Goal: Task Accomplishment & Management: Manage account settings

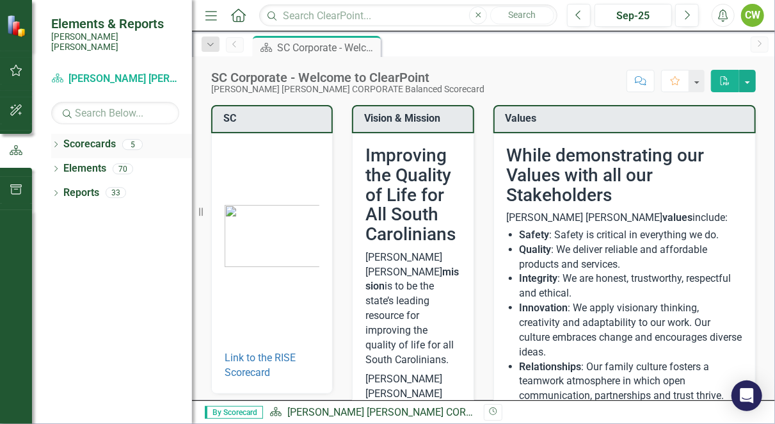
click at [86, 138] on link "Scorecards" at bounding box center [89, 144] width 53 height 15
click at [55, 142] on icon at bounding box center [55, 145] width 3 height 6
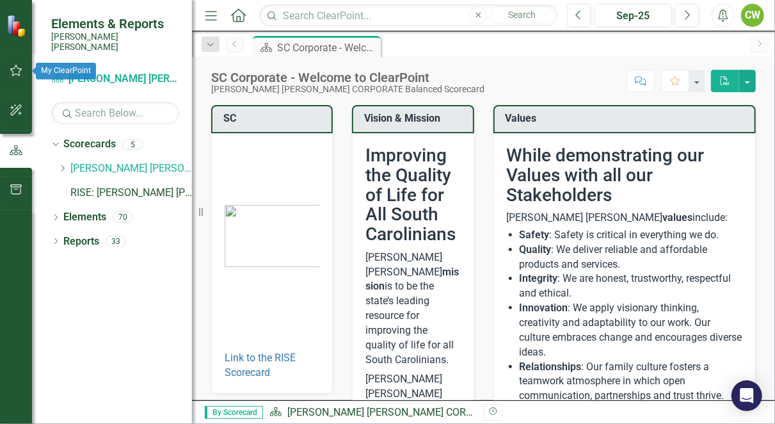
click at [17, 73] on icon "button" at bounding box center [16, 70] width 13 height 10
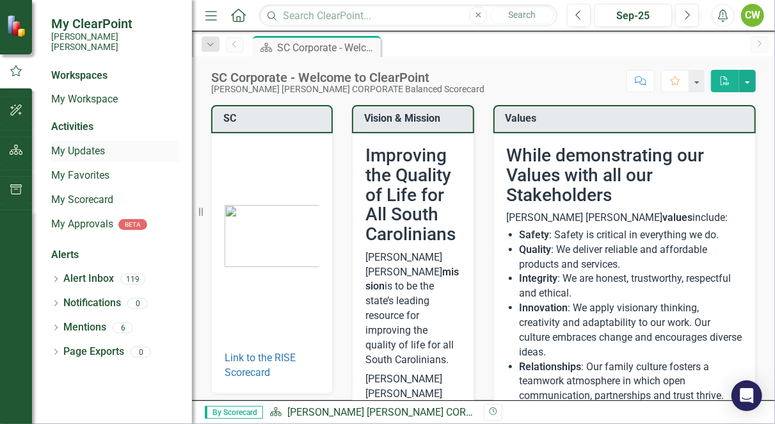
click at [85, 144] on link "My Updates" at bounding box center [115, 151] width 128 height 15
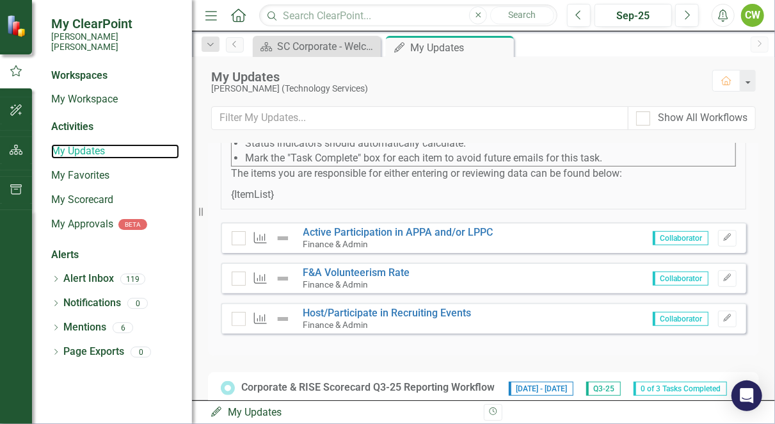
scroll to position [227, 0]
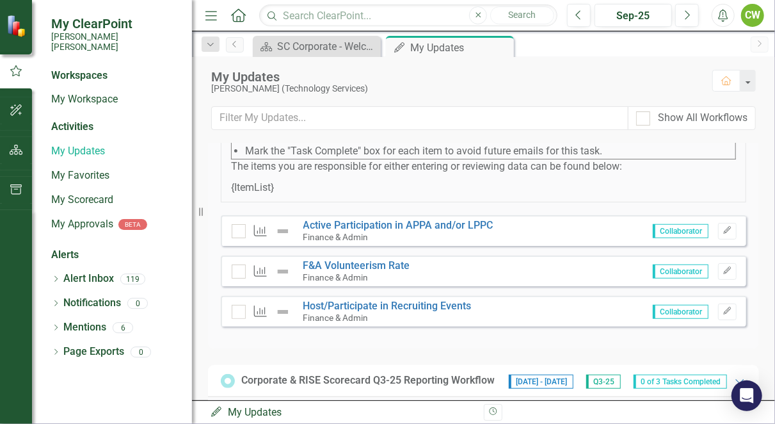
click at [208, 16] on icon "Menu" at bounding box center [211, 14] width 17 height 13
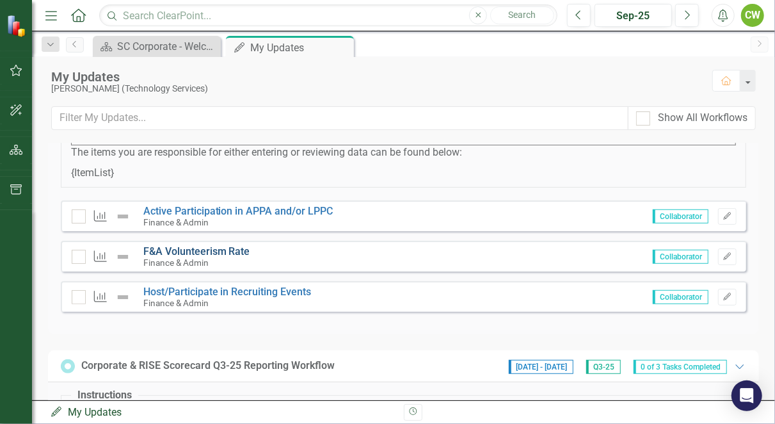
click at [200, 257] on link "F&A Volunteerism Rate" at bounding box center [196, 251] width 107 height 12
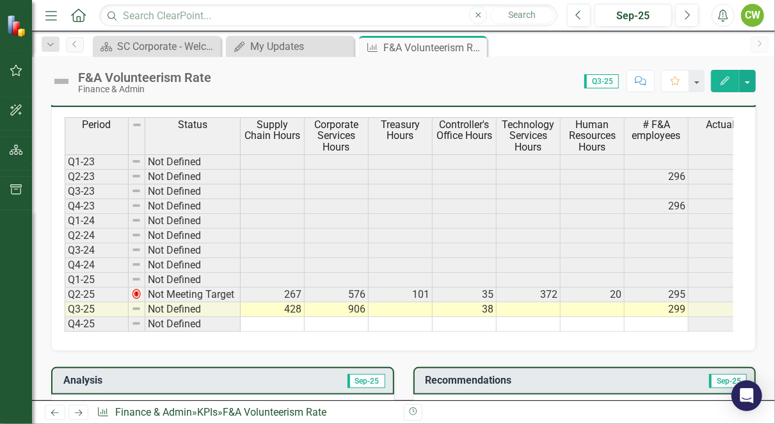
scroll to position [534, 0]
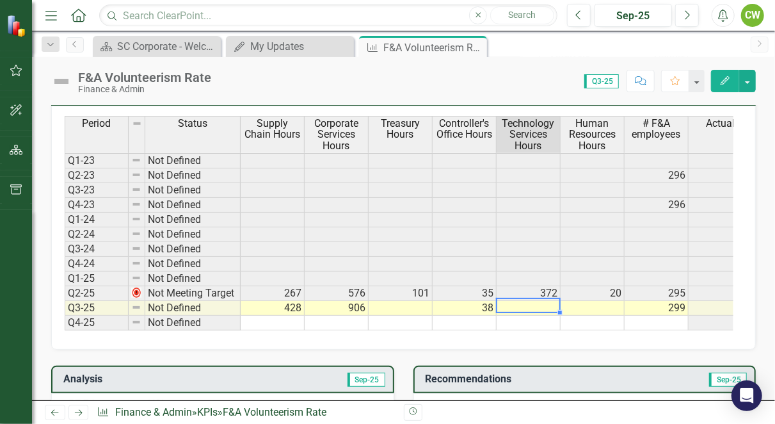
click at [526, 304] on td at bounding box center [529, 308] width 64 height 15
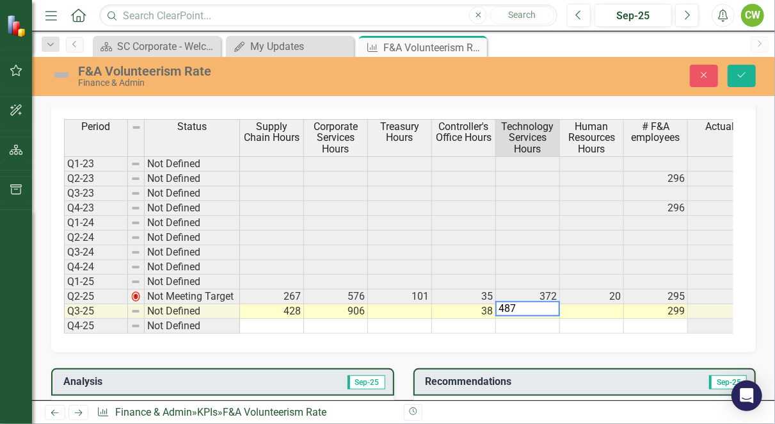
scroll to position [537, 0]
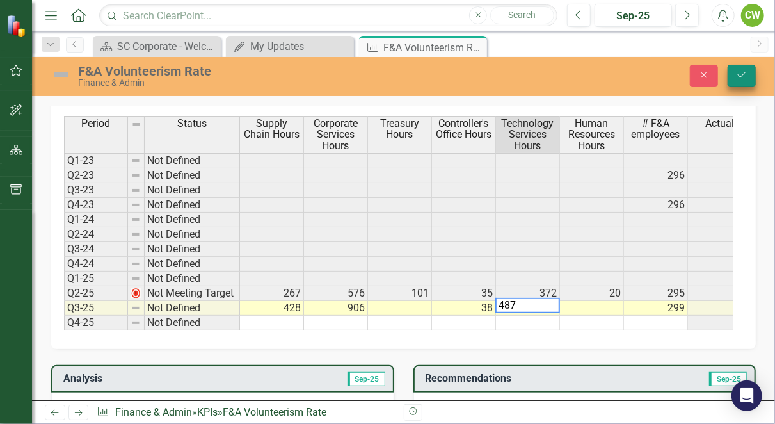
type textarea "487"
click at [750, 72] on button "Save" at bounding box center [742, 76] width 28 height 22
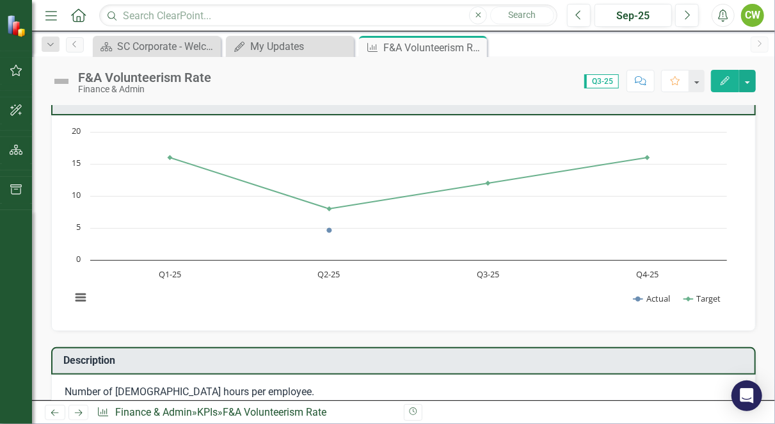
scroll to position [0, 0]
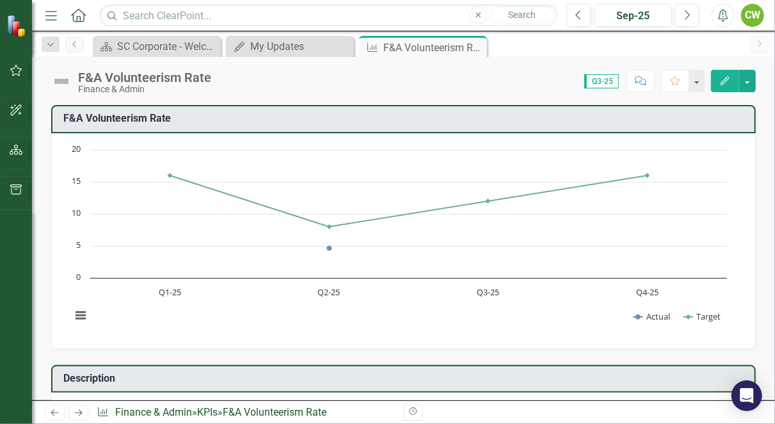
click at [726, 15] on icon "Alerts" at bounding box center [722, 15] width 13 height 13
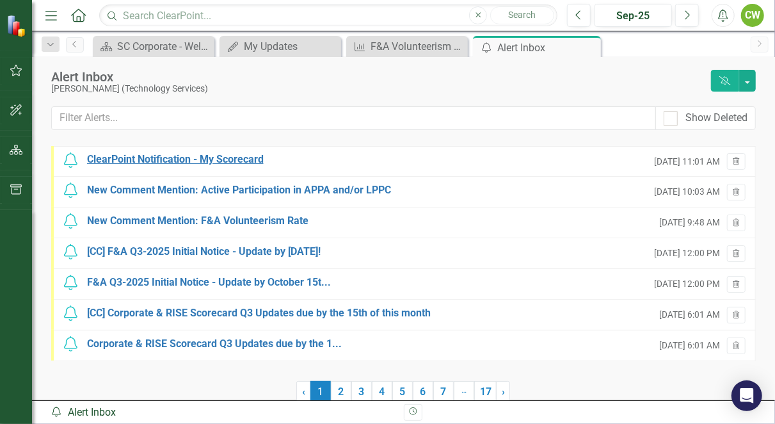
click at [239, 156] on div "ClearPoint Notification - My Scorecard" at bounding box center [175, 159] width 177 height 15
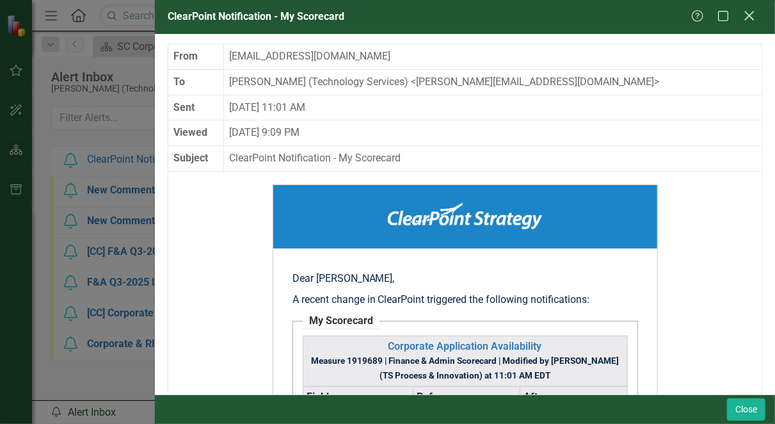
click at [752, 17] on icon "Close" at bounding box center [749, 16] width 16 height 12
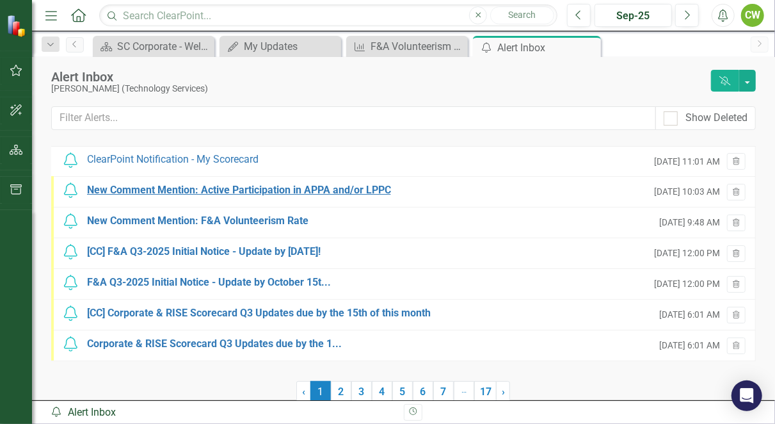
click at [175, 191] on div "New Comment Mention: Active Participation in APPA and/or LPPC" at bounding box center [239, 190] width 304 height 15
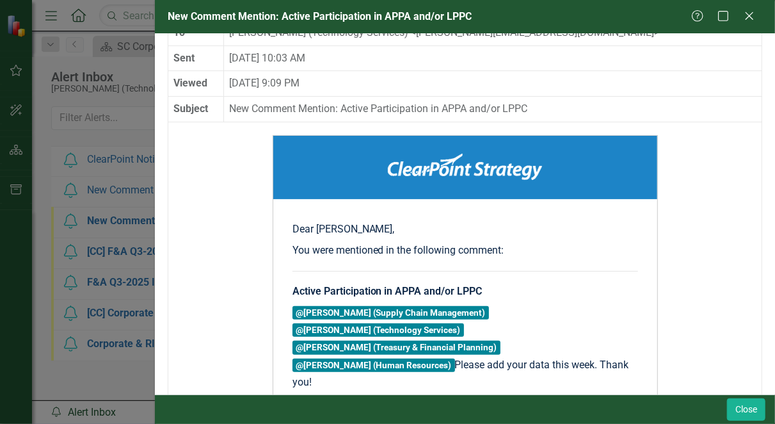
scroll to position [26, 0]
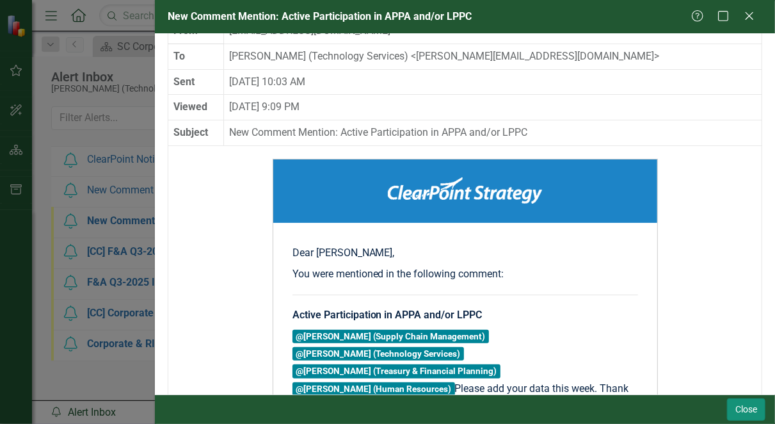
click at [747, 419] on button "Close" at bounding box center [746, 409] width 38 height 22
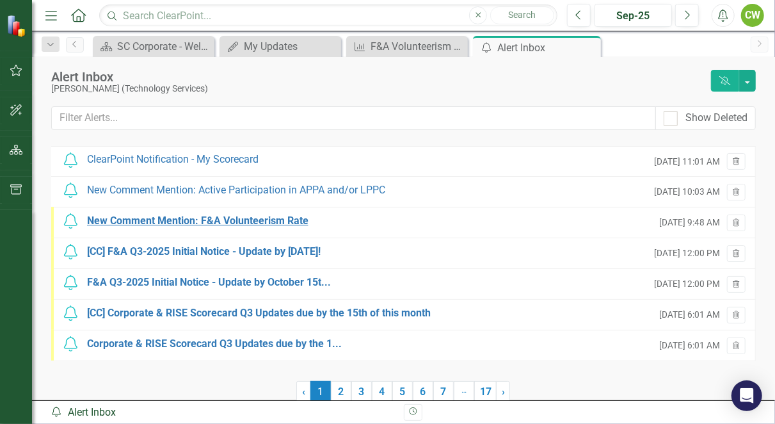
click at [180, 221] on div "New Comment Mention: F&A Volunteerism Rate" at bounding box center [198, 221] width 222 height 15
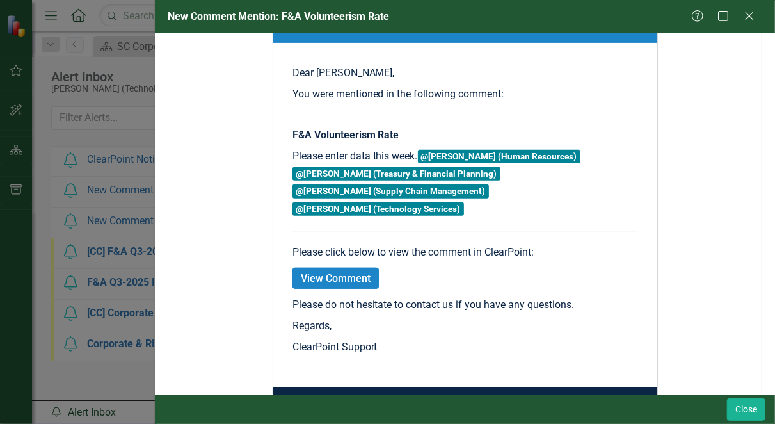
scroll to position [209, 0]
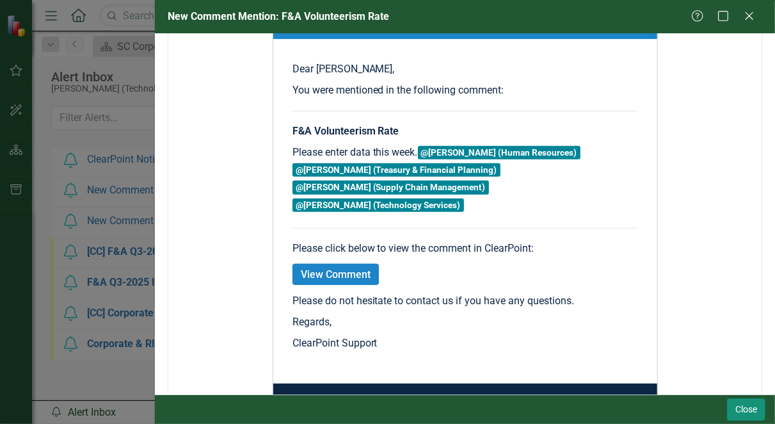
click at [746, 414] on button "Close" at bounding box center [746, 409] width 38 height 22
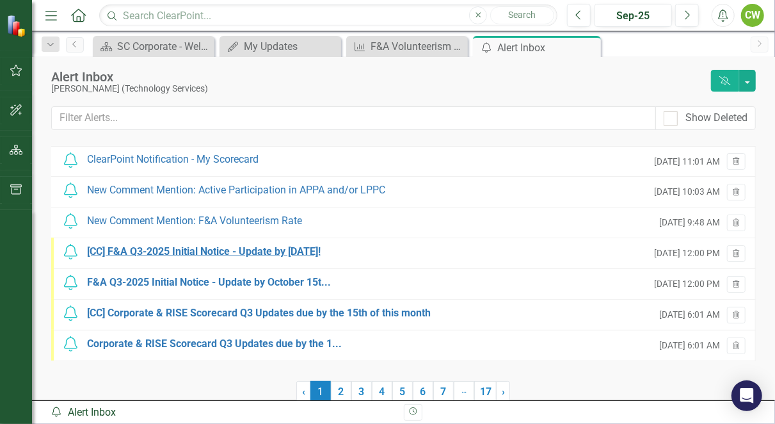
click at [301, 252] on div "[CC] F&A Q3-2025 Initial Notice - Update by [DATE]!" at bounding box center [204, 252] width 234 height 15
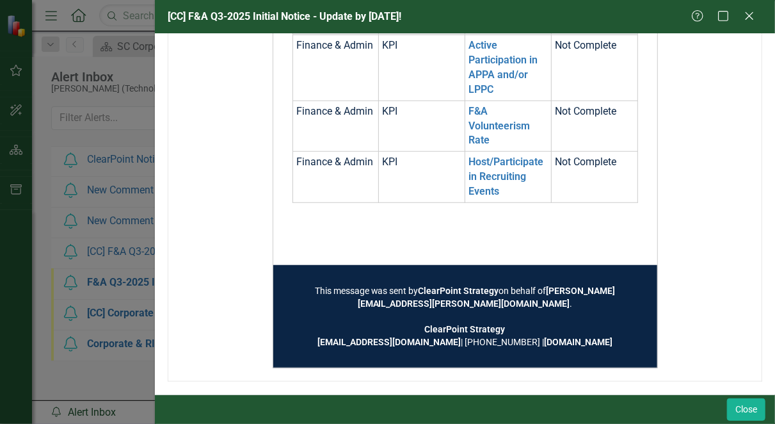
scroll to position [446, 0]
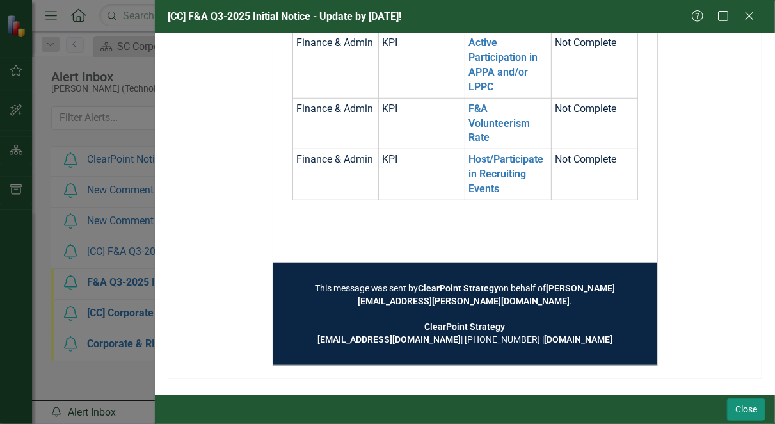
click at [742, 413] on button "Close" at bounding box center [746, 409] width 38 height 22
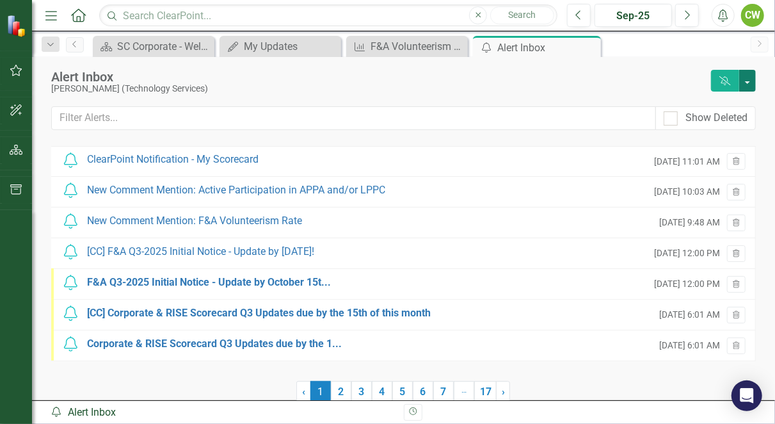
click at [740, 81] on button "button" at bounding box center [748, 81] width 17 height 22
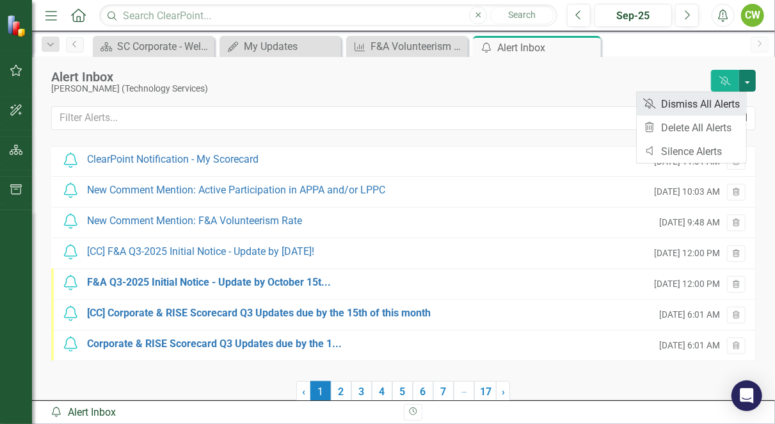
click at [704, 104] on link "Dismiss Alerts Dismiss All Alerts" at bounding box center [691, 104] width 109 height 24
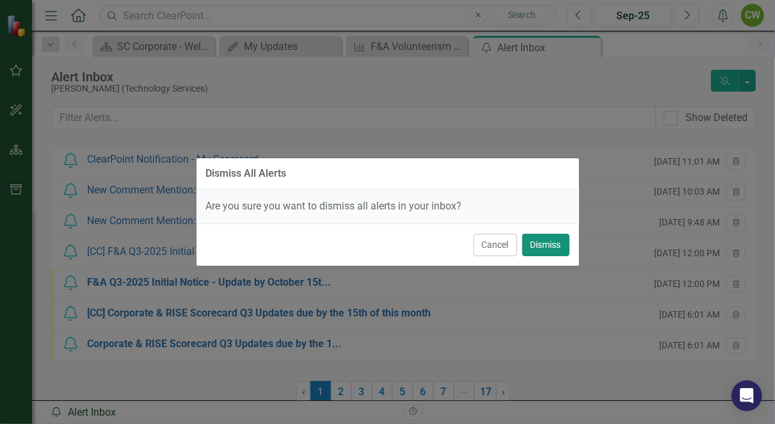
click at [553, 243] on button "Dismiss" at bounding box center [545, 245] width 47 height 22
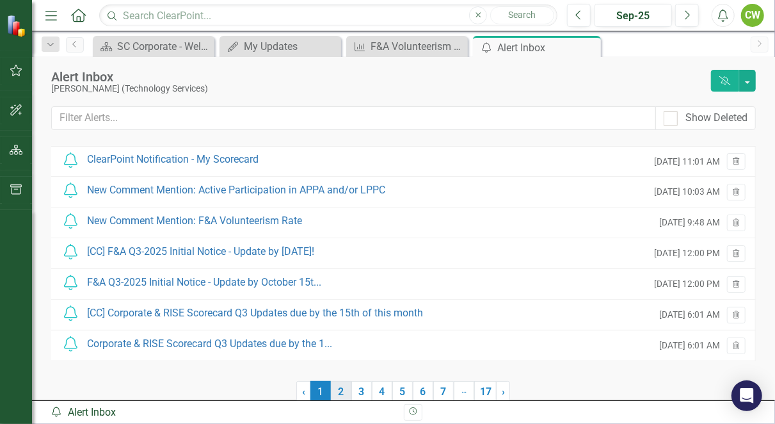
click at [336, 389] on link "2" at bounding box center [341, 392] width 20 height 22
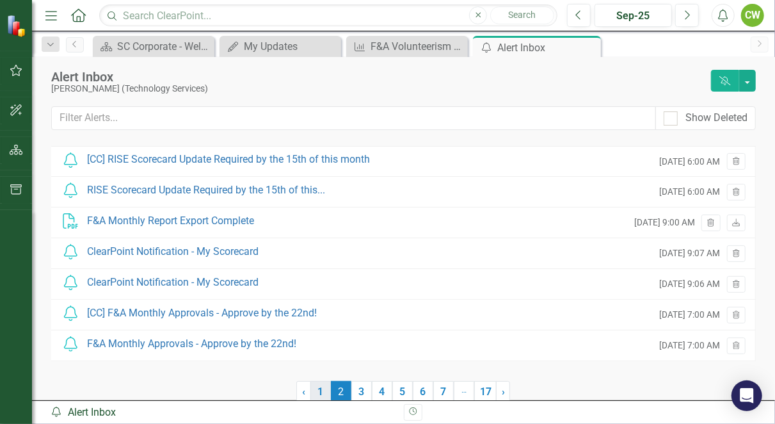
click at [314, 388] on link "1" at bounding box center [321, 392] width 20 height 22
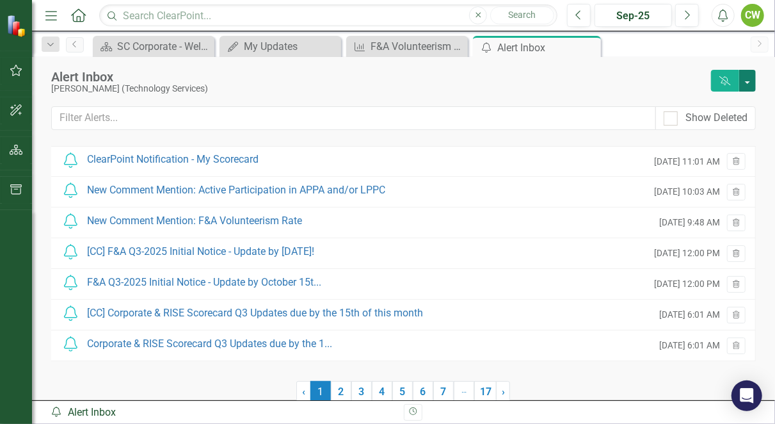
click at [740, 81] on button "button" at bounding box center [748, 81] width 17 height 22
click at [698, 128] on link "Trash Delete All Alerts" at bounding box center [691, 128] width 109 height 24
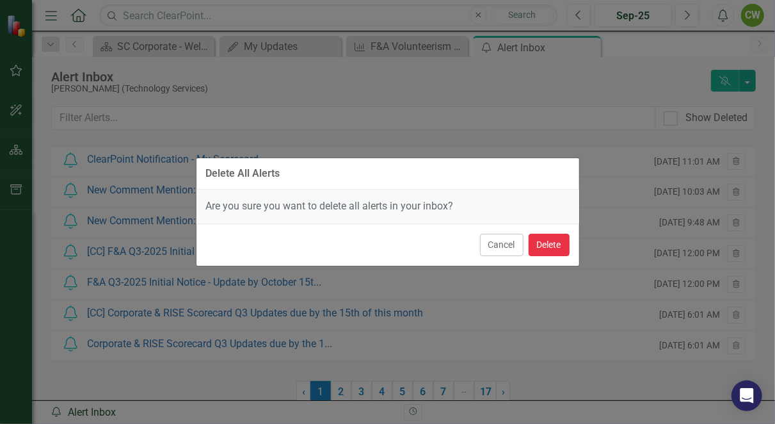
click at [551, 244] on button "Delete" at bounding box center [549, 245] width 41 height 22
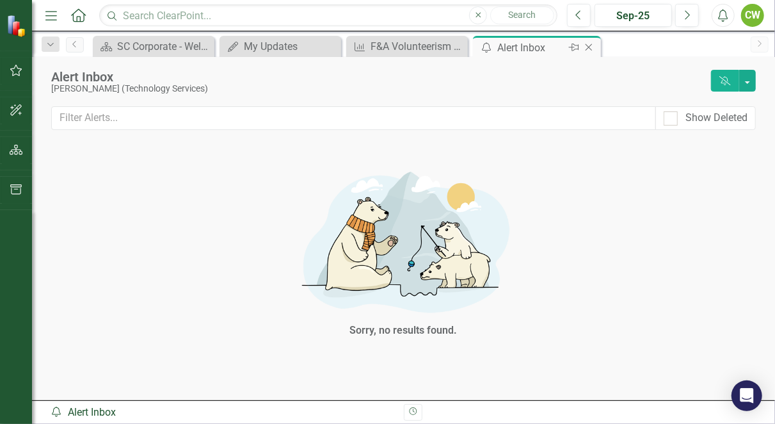
click at [588, 48] on icon "Close" at bounding box center [589, 47] width 13 height 10
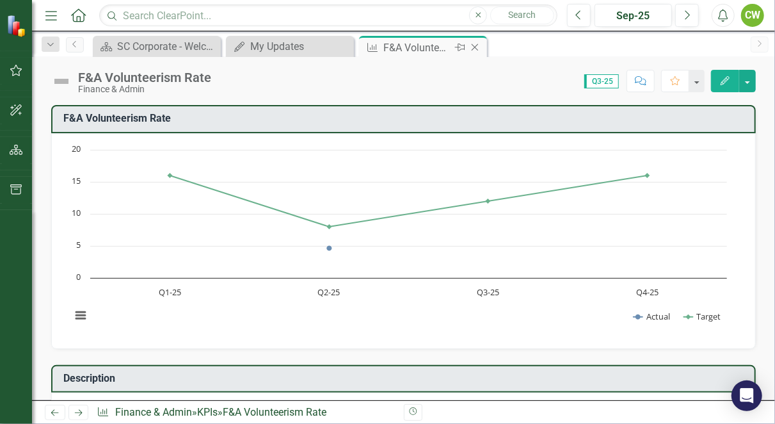
click at [477, 47] on icon "Close" at bounding box center [475, 47] width 13 height 10
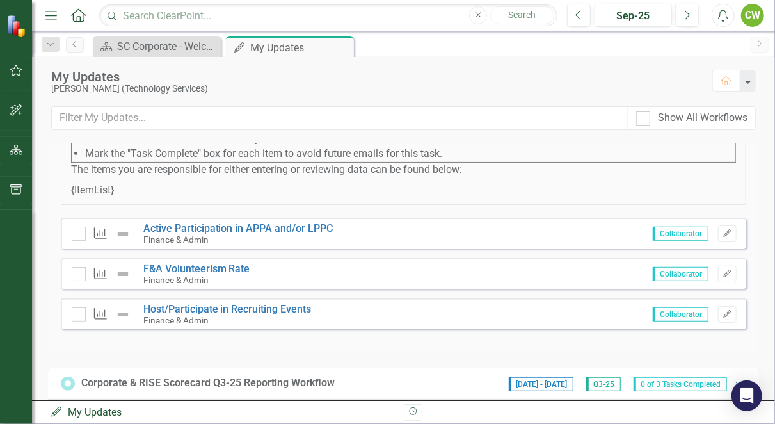
scroll to position [214, 0]
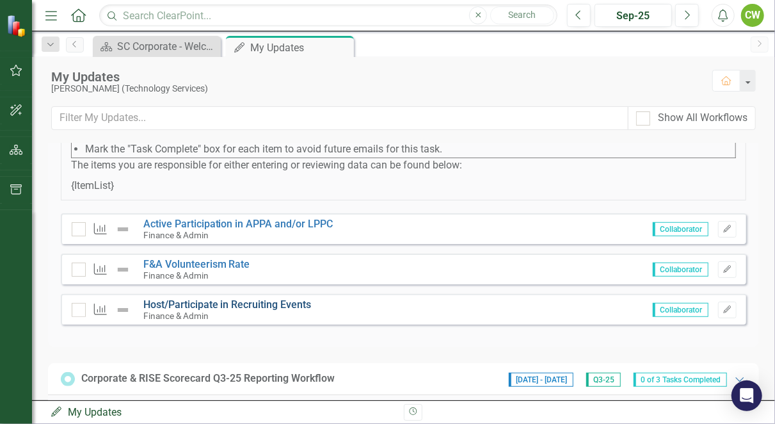
click at [216, 311] on link "Host/Participate in Recruiting Events" at bounding box center [227, 304] width 168 height 12
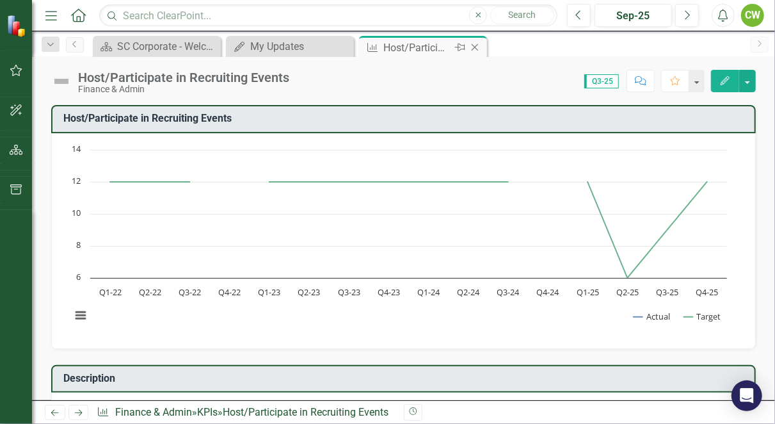
click at [477, 47] on icon "Close" at bounding box center [475, 47] width 13 height 10
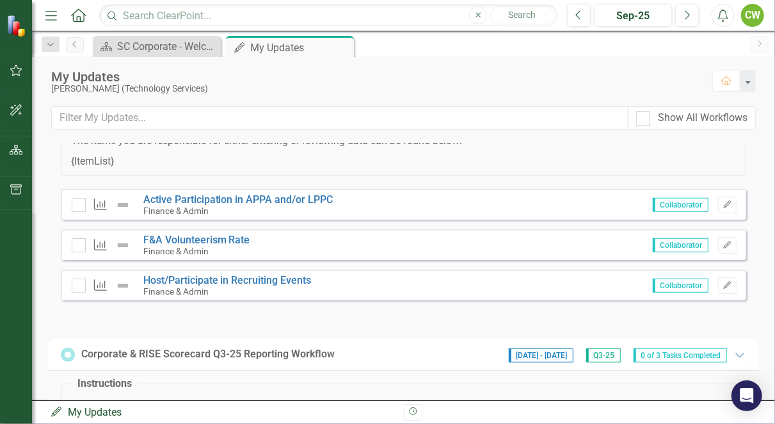
scroll to position [245, 0]
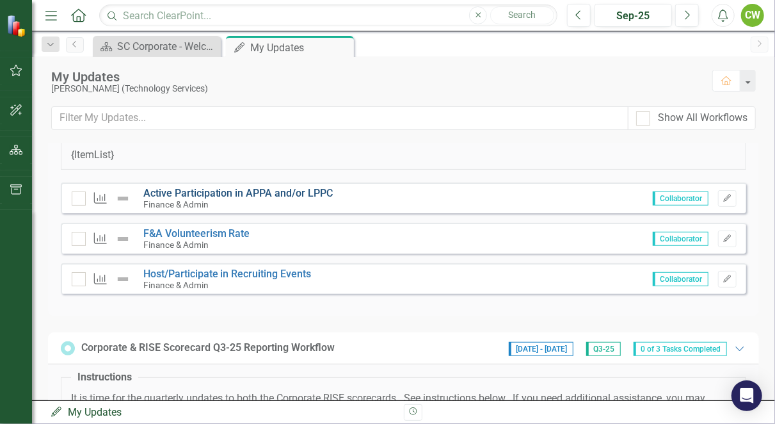
click at [263, 198] on link "Active Participation in APPA and/or LPPC" at bounding box center [238, 193] width 190 height 12
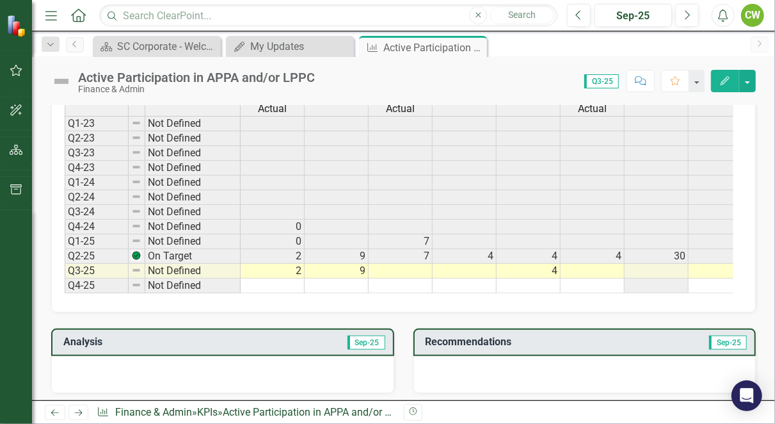
scroll to position [573, 0]
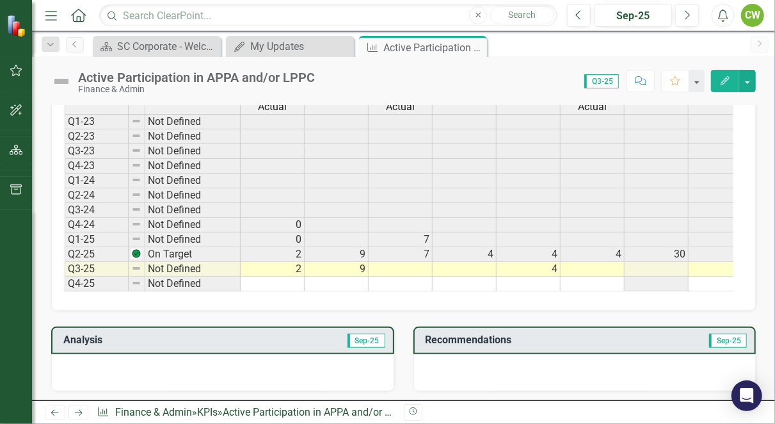
click at [425, 266] on td at bounding box center [401, 269] width 64 height 15
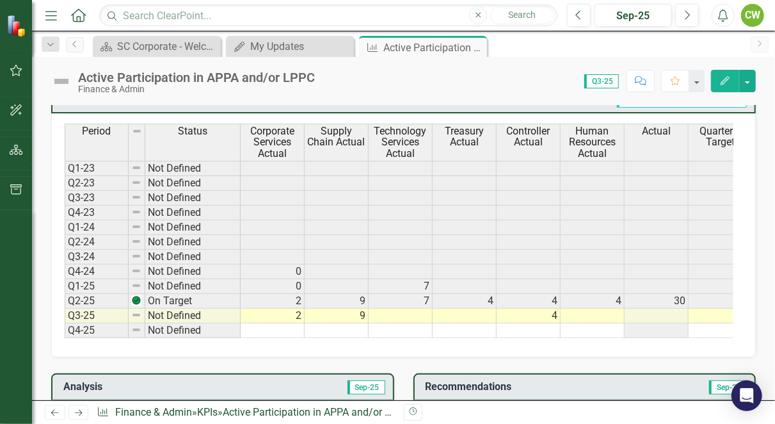
scroll to position [533, 0]
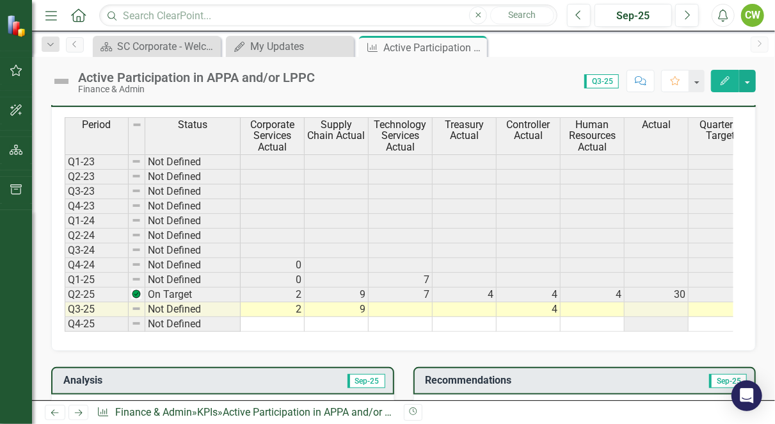
click at [428, 304] on td at bounding box center [401, 309] width 64 height 15
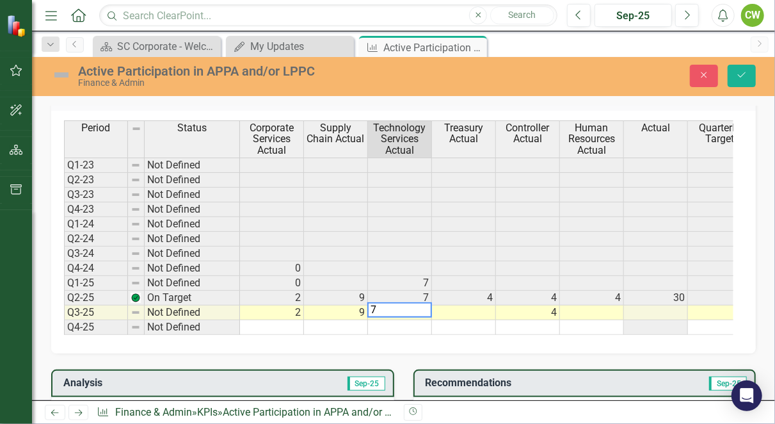
scroll to position [535, 0]
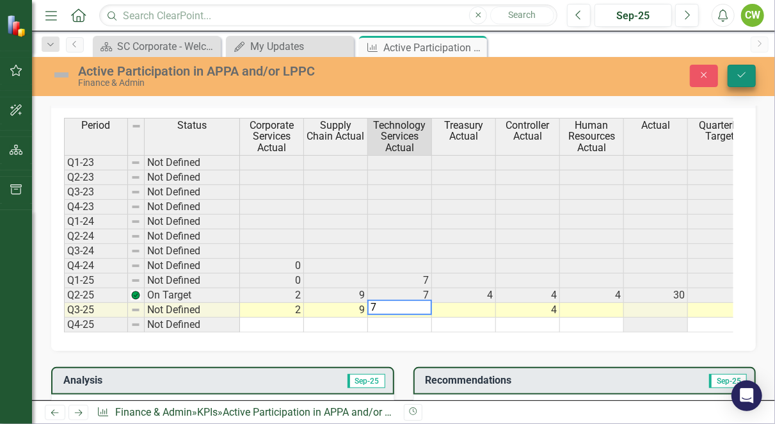
type textarea "7"
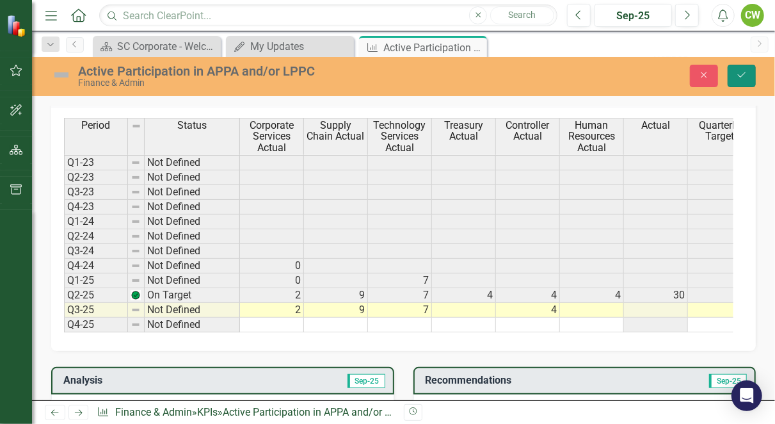
click at [745, 81] on button "Save" at bounding box center [742, 76] width 28 height 22
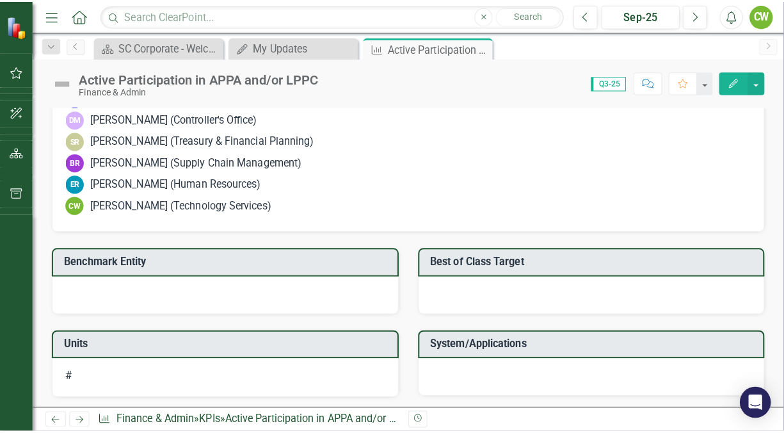
scroll to position [1117, 0]
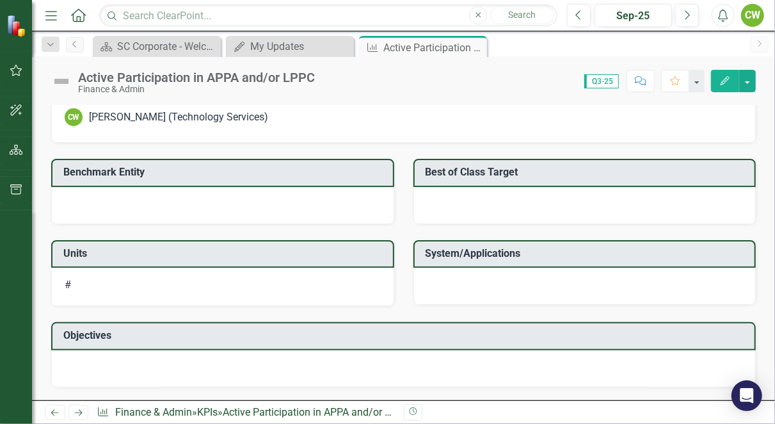
click at [79, 416] on icon "Next" at bounding box center [78, 413] width 11 height 8
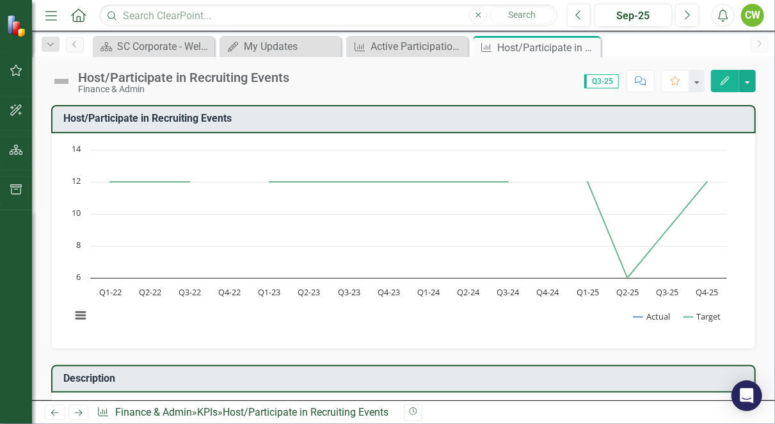
click at [53, 411] on icon at bounding box center [55, 413] width 8 height 6
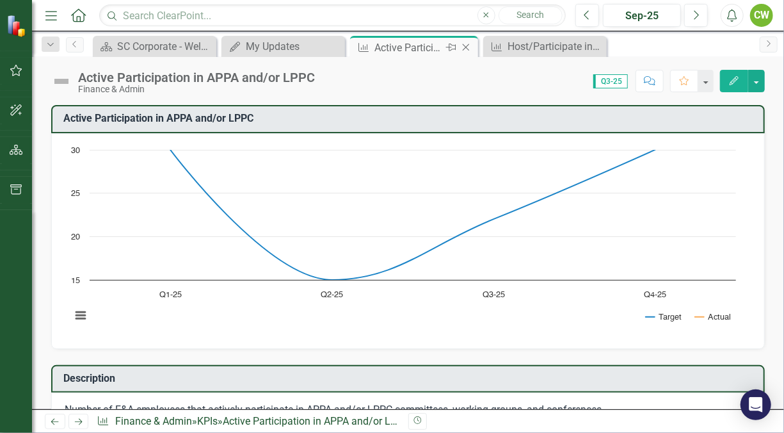
click at [469, 44] on icon "Close" at bounding box center [466, 47] width 13 height 10
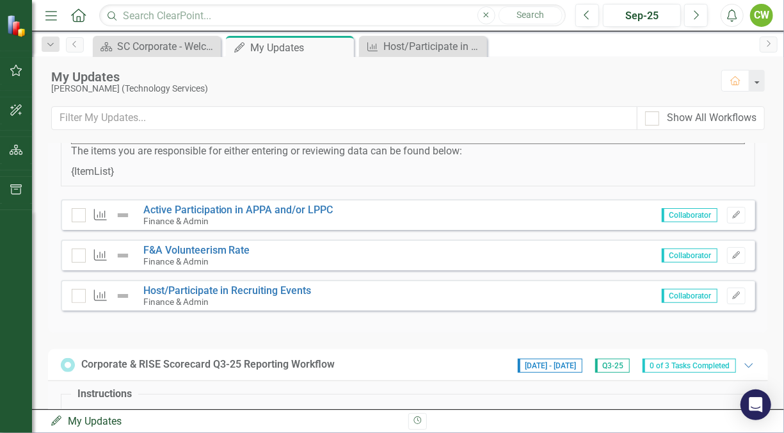
scroll to position [229, 0]
click at [74, 221] on div at bounding box center [79, 214] width 14 height 14
click at [74, 215] on input "checkbox" at bounding box center [76, 211] width 8 height 8
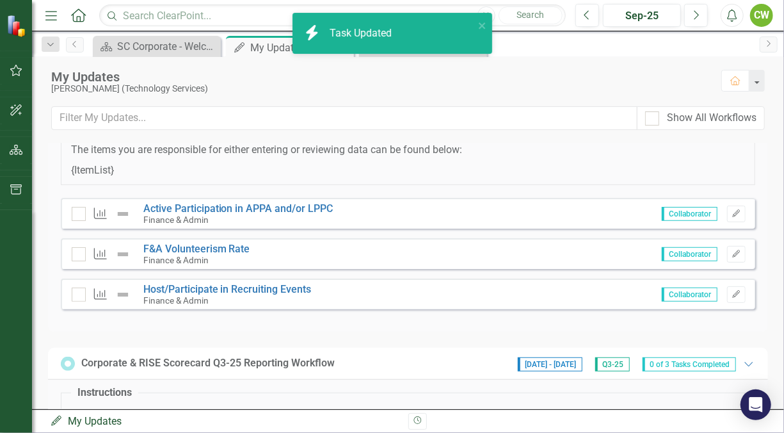
checkbox input "true"
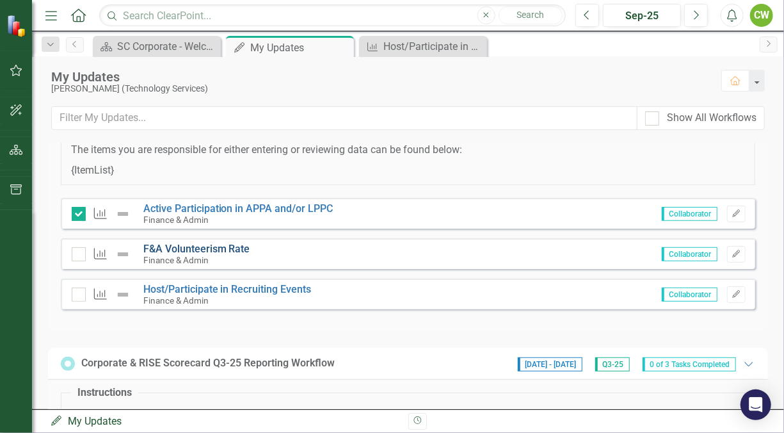
click at [232, 255] on link "F&A Volunteerism Rate" at bounding box center [196, 249] width 107 height 12
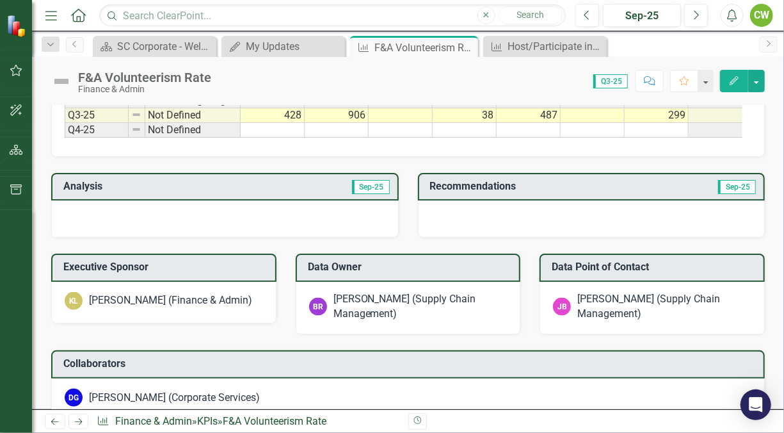
scroll to position [1108, 0]
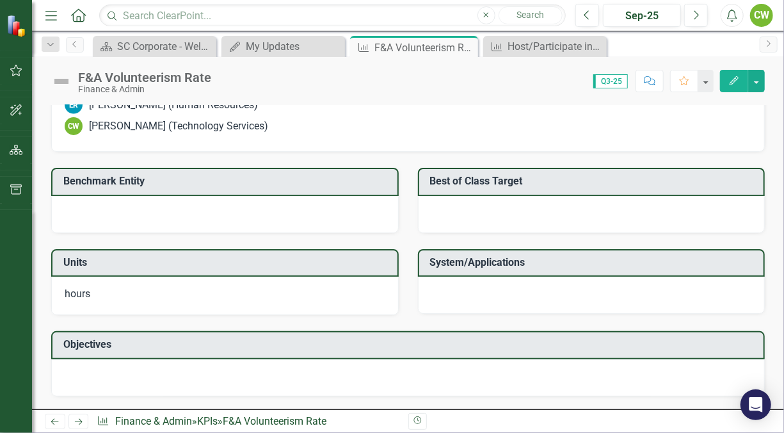
click at [77, 423] on link "Next" at bounding box center [79, 421] width 20 height 15
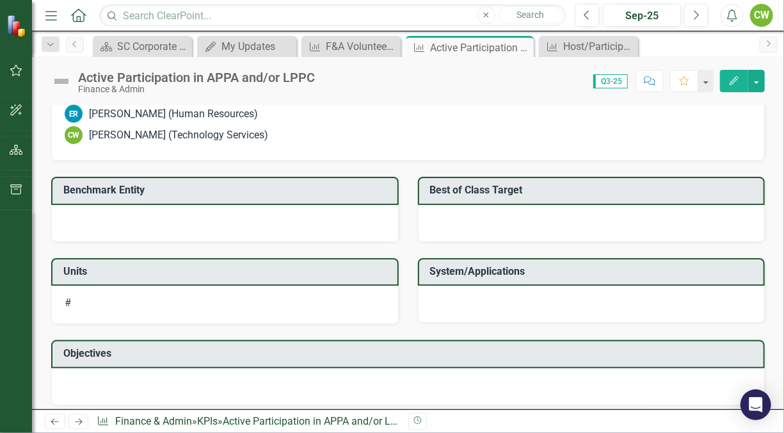
scroll to position [1108, 0]
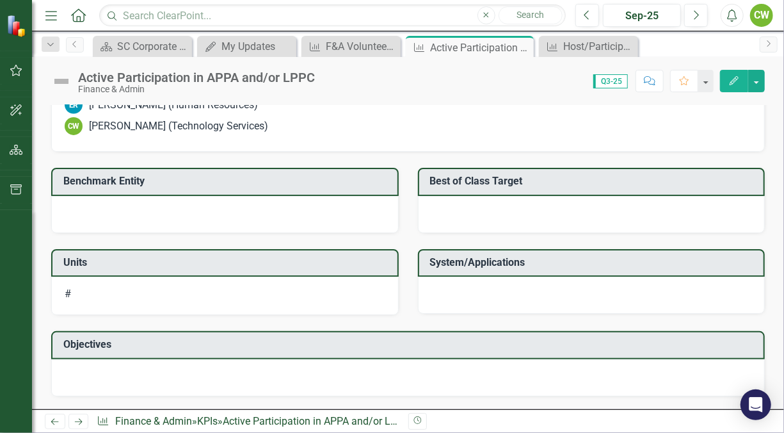
click at [80, 421] on icon at bounding box center [79, 422] width 8 height 6
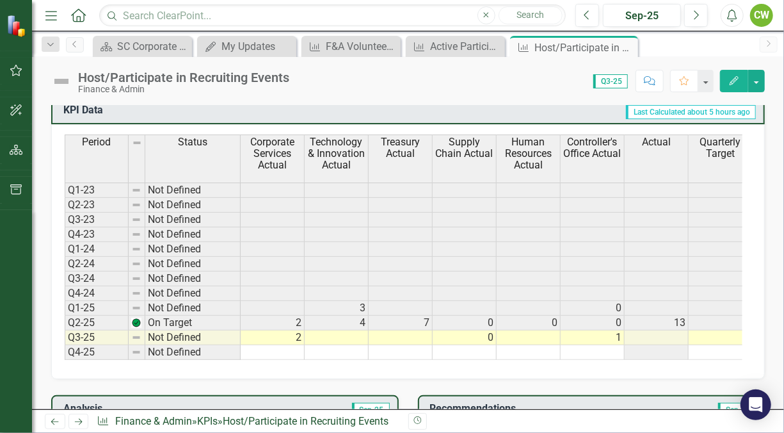
scroll to position [524, 0]
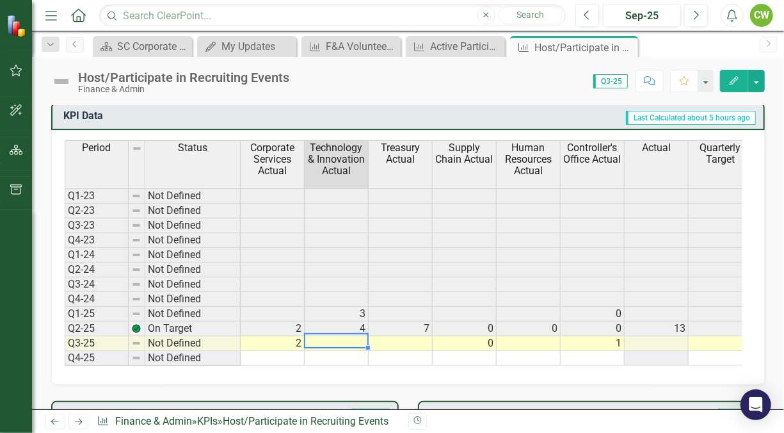
click at [343, 339] on td at bounding box center [337, 343] width 64 height 15
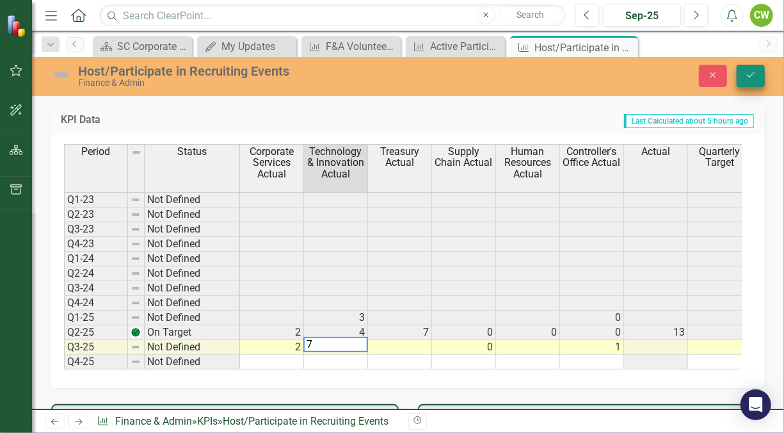
type textarea "7"
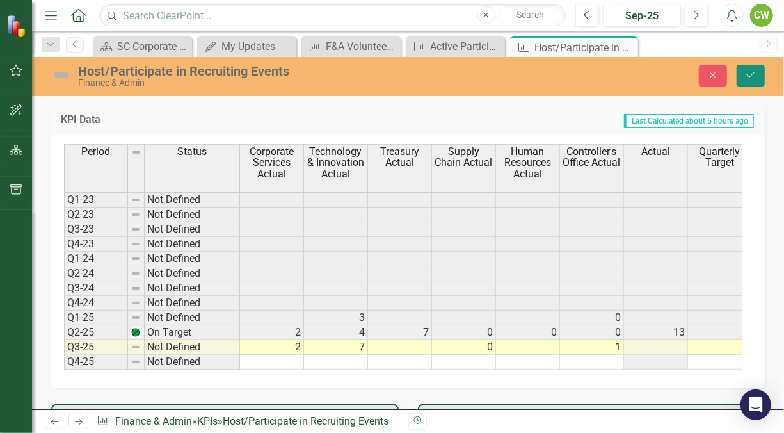
click at [747, 80] on button "Save" at bounding box center [751, 76] width 28 height 22
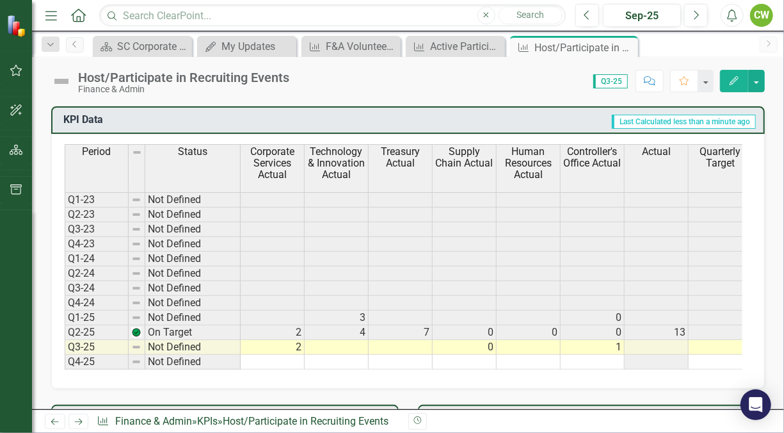
scroll to position [535, 0]
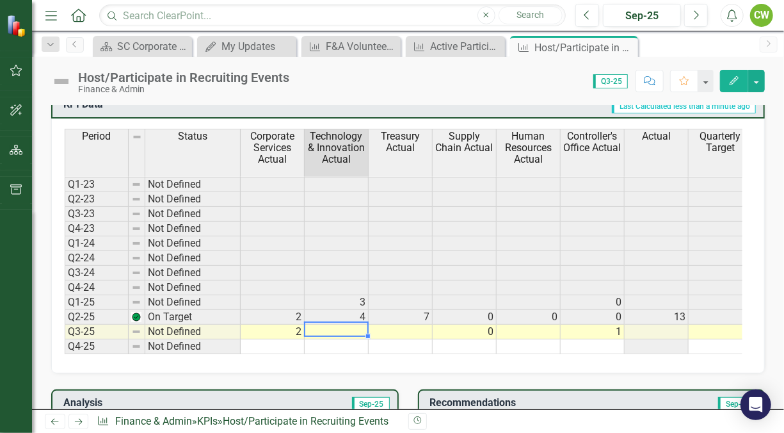
click at [348, 325] on td at bounding box center [337, 332] width 64 height 15
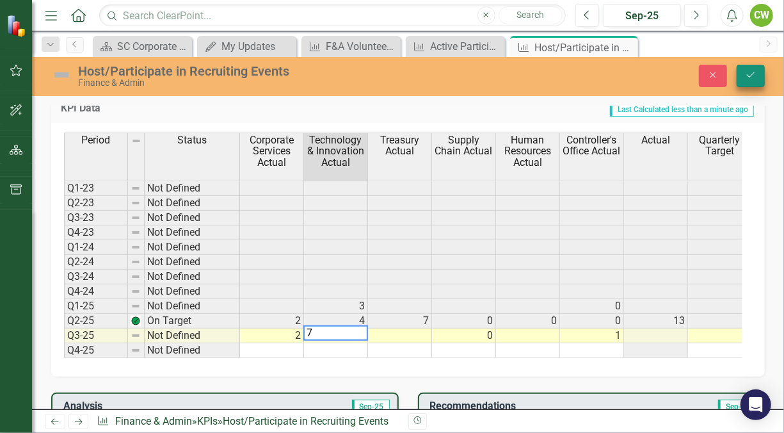
type textarea "7"
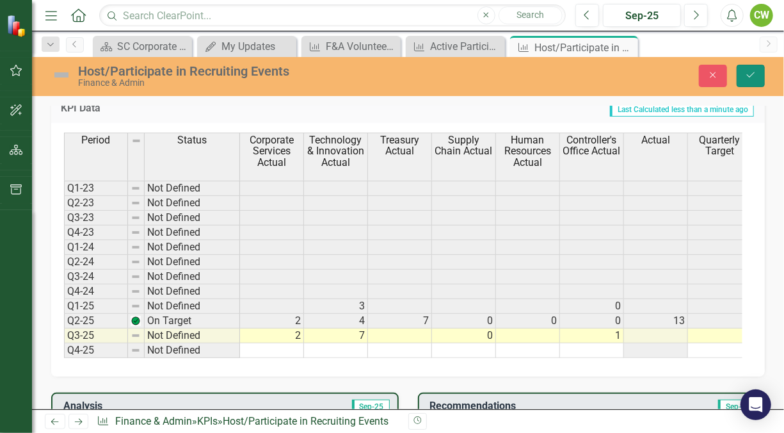
click at [755, 79] on icon "Save" at bounding box center [751, 74] width 12 height 9
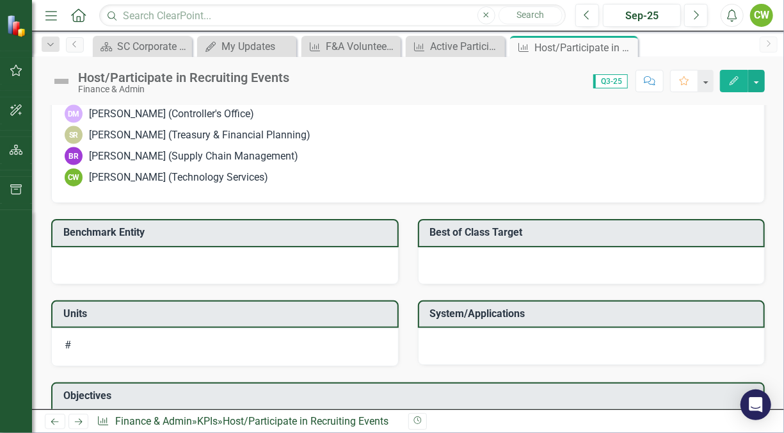
scroll to position [1113, 0]
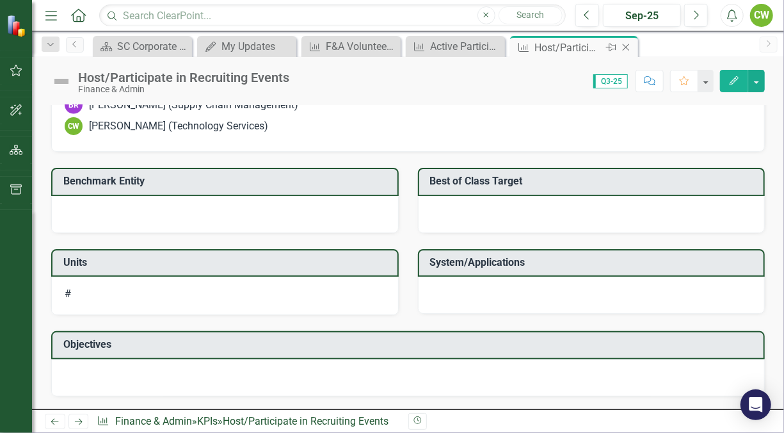
click at [628, 49] on icon at bounding box center [626, 47] width 7 height 7
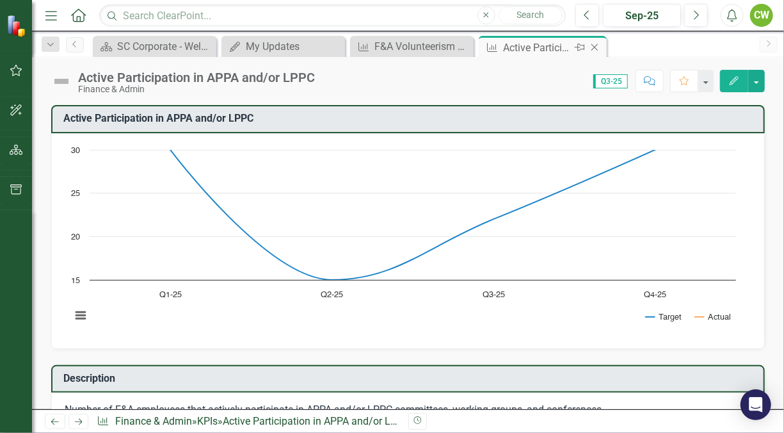
click at [531, 51] on div "Active Participation in APPA and/or LPPC" at bounding box center [537, 48] width 69 height 16
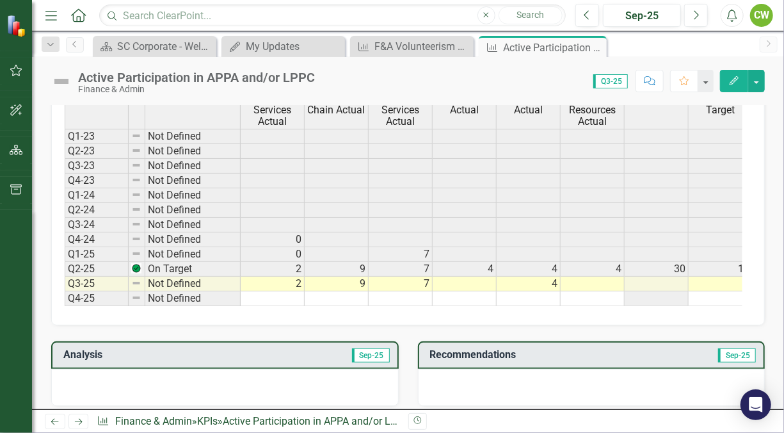
scroll to position [556, 0]
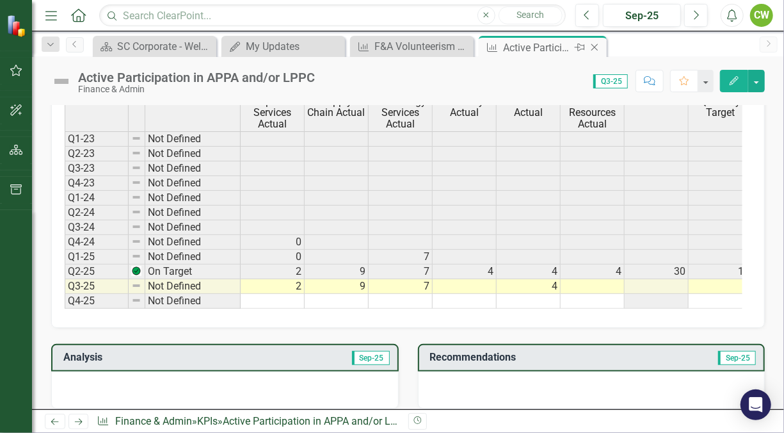
click at [598, 45] on icon "Close" at bounding box center [594, 47] width 13 height 10
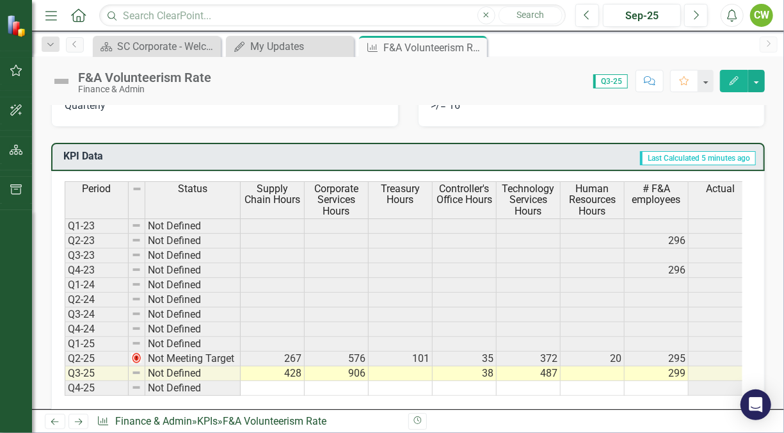
scroll to position [485, 0]
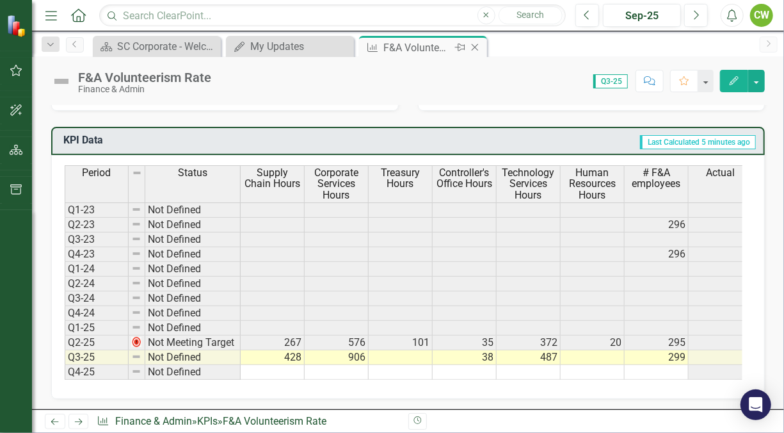
click at [475, 50] on icon "Close" at bounding box center [475, 47] width 13 height 10
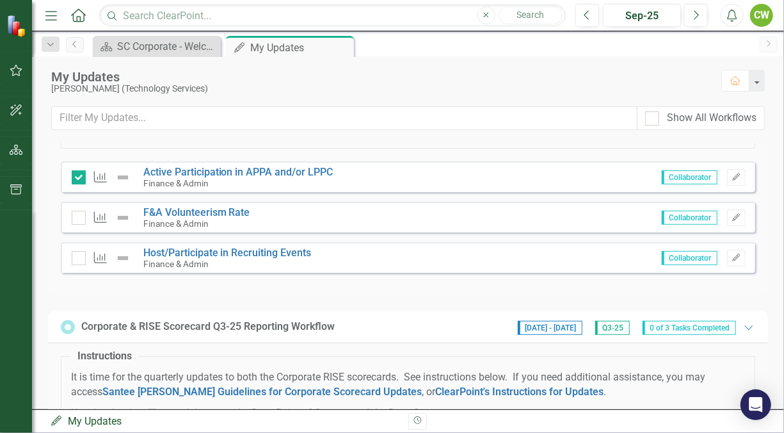
scroll to position [270, 0]
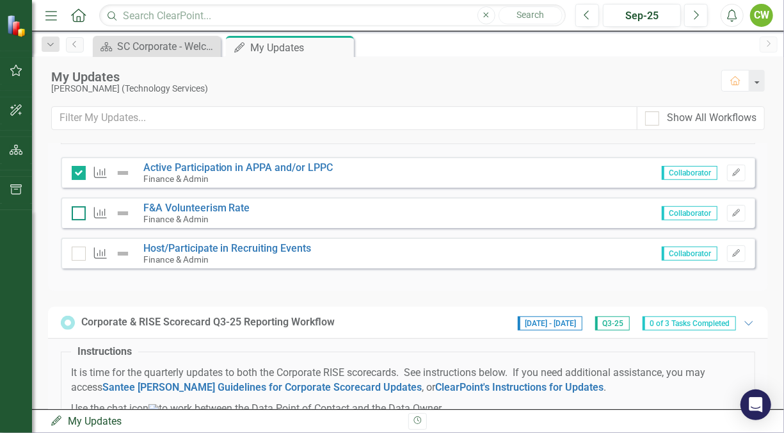
click at [81, 220] on div at bounding box center [79, 213] width 14 height 14
click at [80, 214] on input "checkbox" at bounding box center [76, 210] width 8 height 8
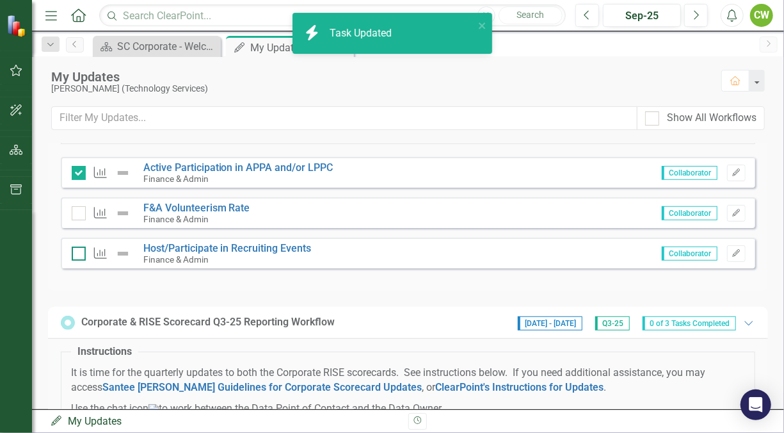
checkbox input "true"
click at [79, 255] on input "checkbox" at bounding box center [76, 251] width 8 height 8
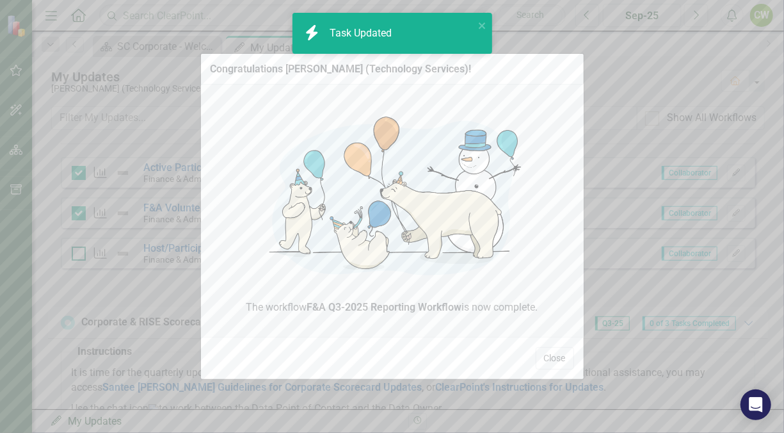
checkbox input "true"
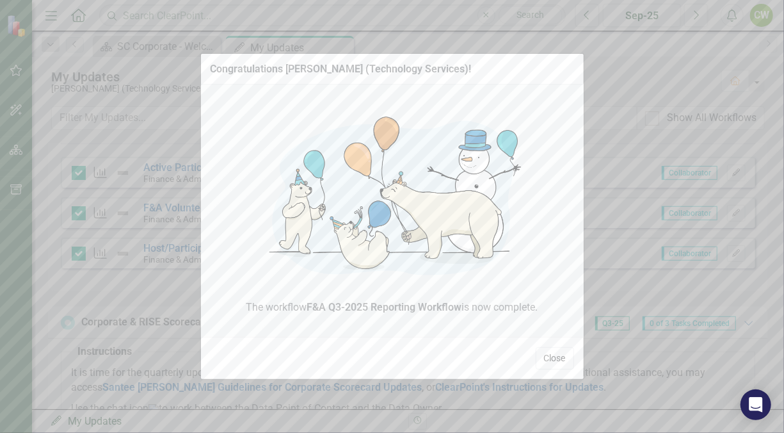
click at [558, 360] on button "Close" at bounding box center [555, 358] width 38 height 22
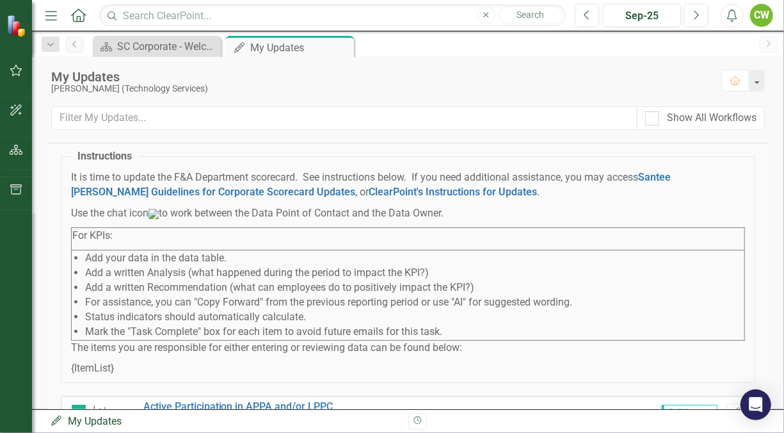
scroll to position [0, 0]
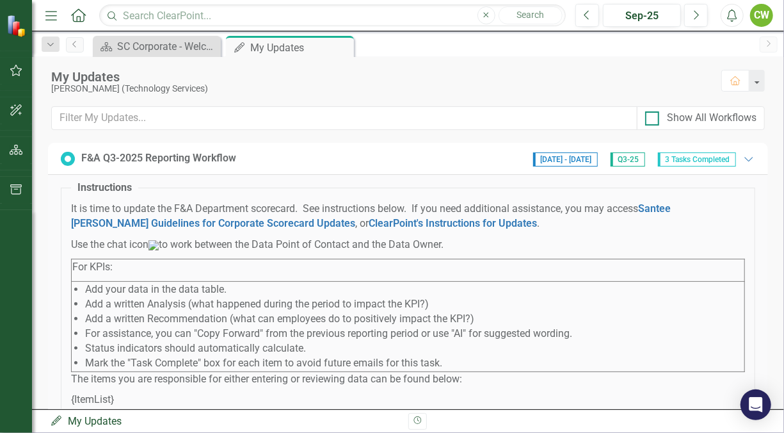
click at [655, 114] on div at bounding box center [652, 118] width 14 height 14
click at [654, 114] on input "Show All Workflows" at bounding box center [649, 115] width 8 height 8
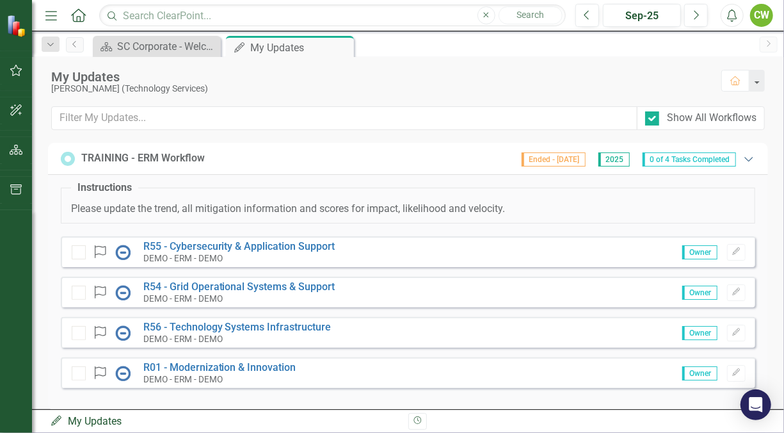
click at [743, 161] on icon "Expanded" at bounding box center [749, 159] width 13 height 10
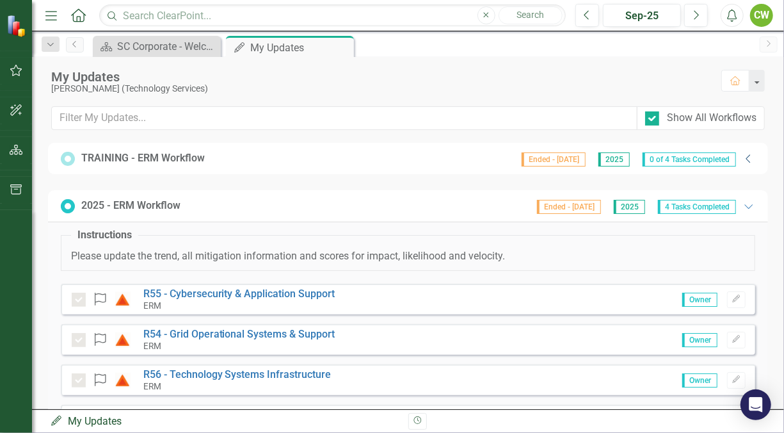
click at [743, 161] on icon "Collapse" at bounding box center [749, 159] width 13 height 10
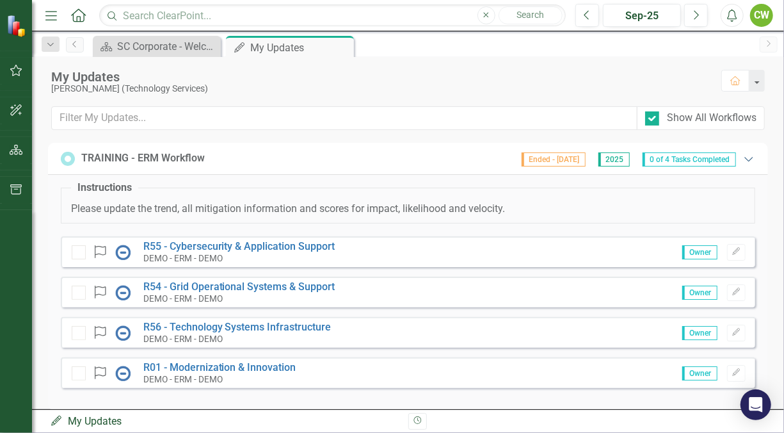
click at [743, 161] on icon "Expanded" at bounding box center [749, 159] width 13 height 10
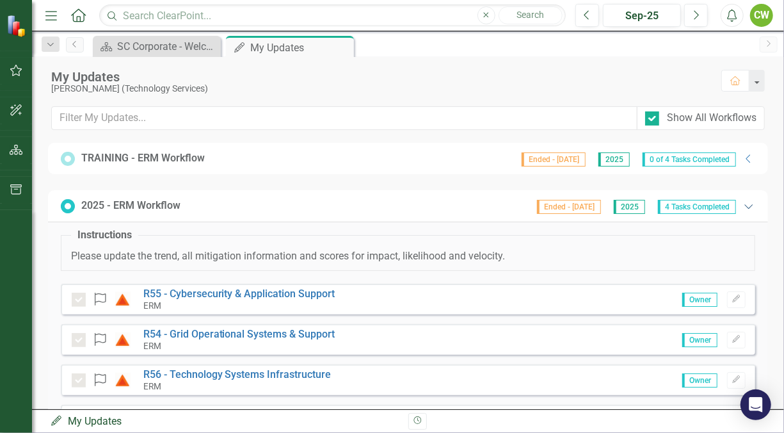
click at [745, 206] on icon at bounding box center [749, 206] width 8 height 4
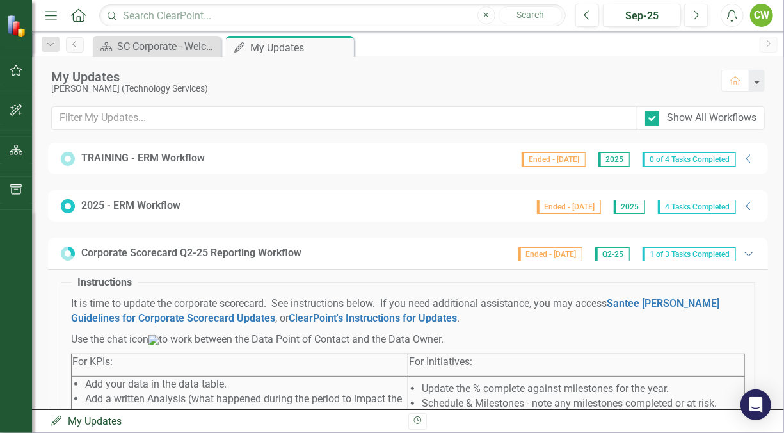
click at [743, 250] on icon "Expanded" at bounding box center [749, 253] width 13 height 10
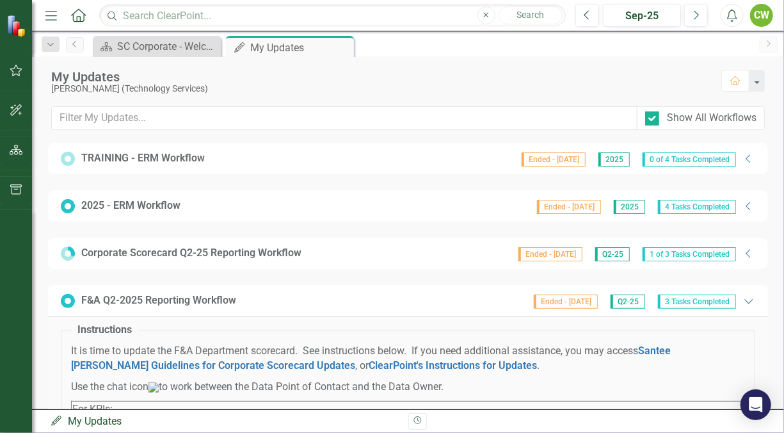
click at [744, 297] on icon "Expanded" at bounding box center [749, 301] width 13 height 10
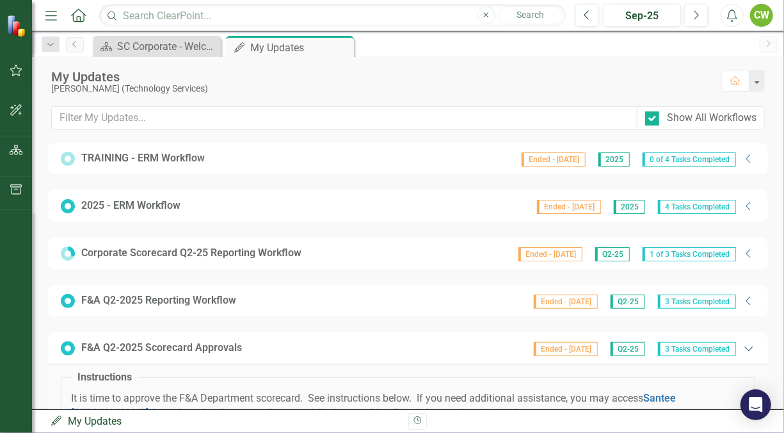
click at [743, 346] on icon "Expanded" at bounding box center [749, 348] width 13 height 10
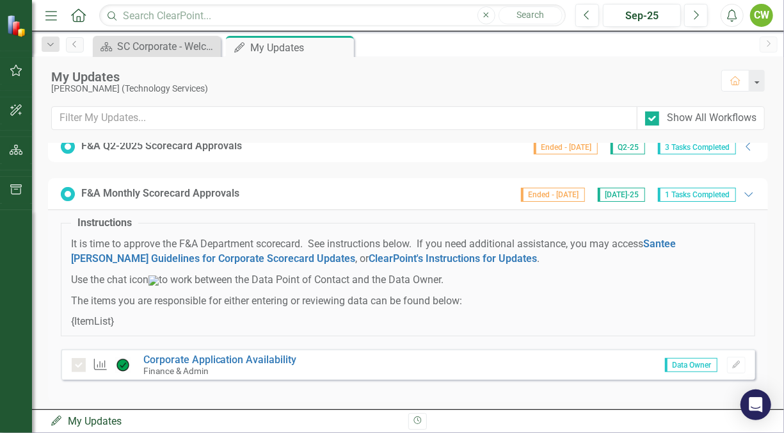
scroll to position [194, 0]
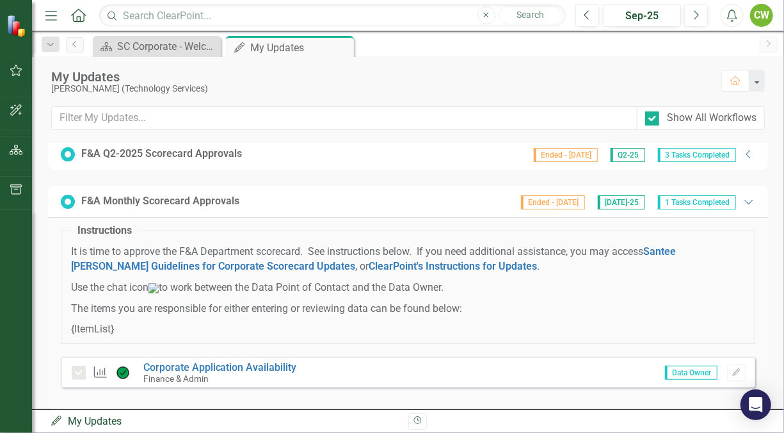
click at [743, 197] on icon "Expanded" at bounding box center [749, 202] width 13 height 10
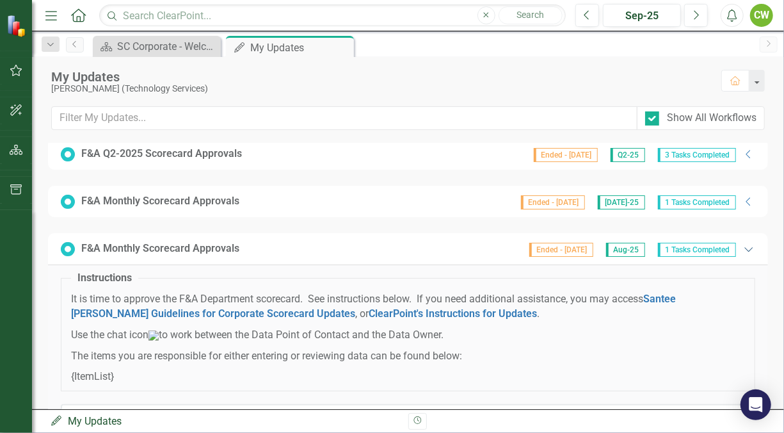
click at [743, 248] on icon "Expanded" at bounding box center [749, 249] width 13 height 10
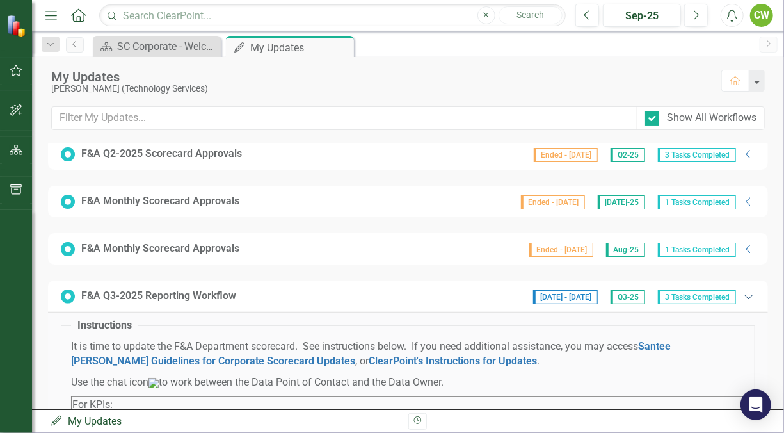
click at [745, 295] on icon at bounding box center [749, 297] width 8 height 4
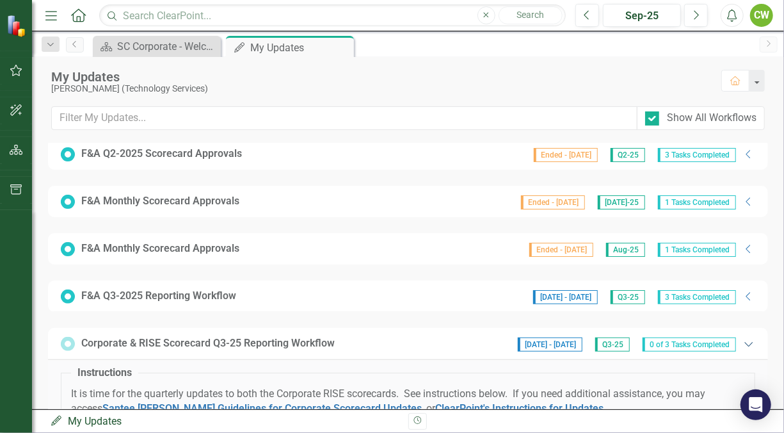
click at [743, 339] on icon "Expanded" at bounding box center [749, 344] width 13 height 10
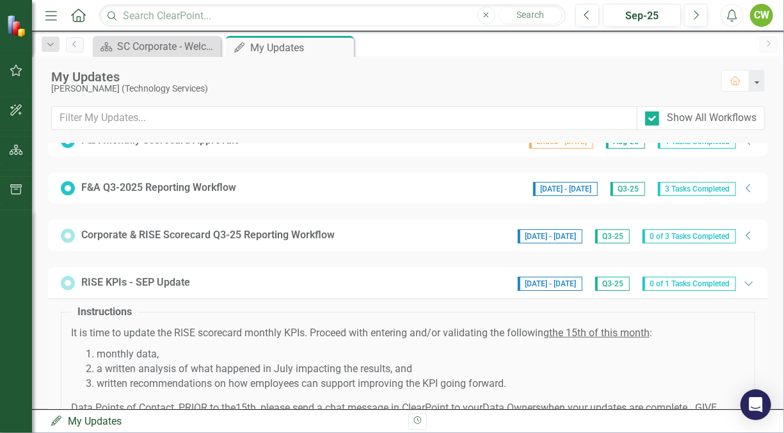
scroll to position [304, 0]
click at [743, 278] on icon "Expanded" at bounding box center [749, 282] width 13 height 10
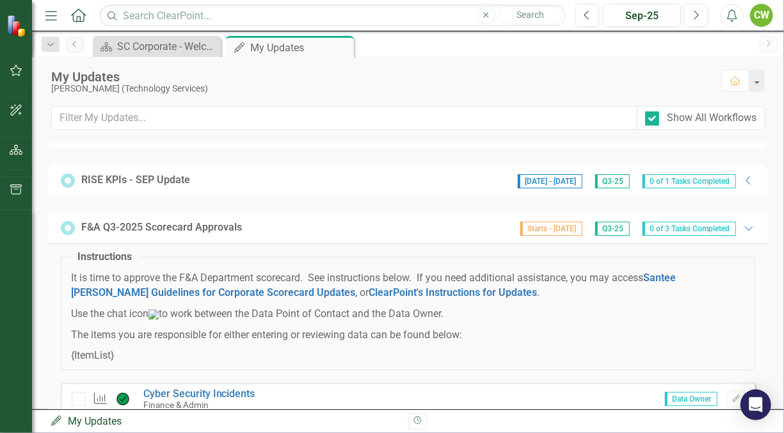
scroll to position [398, 0]
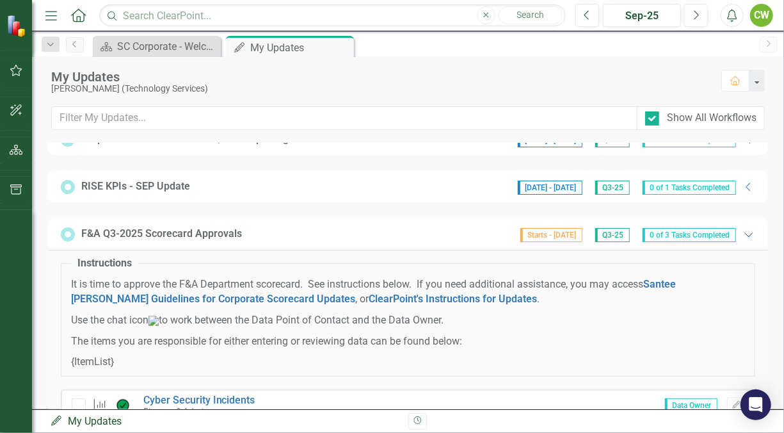
click at [743, 229] on icon "Expanded" at bounding box center [749, 234] width 13 height 10
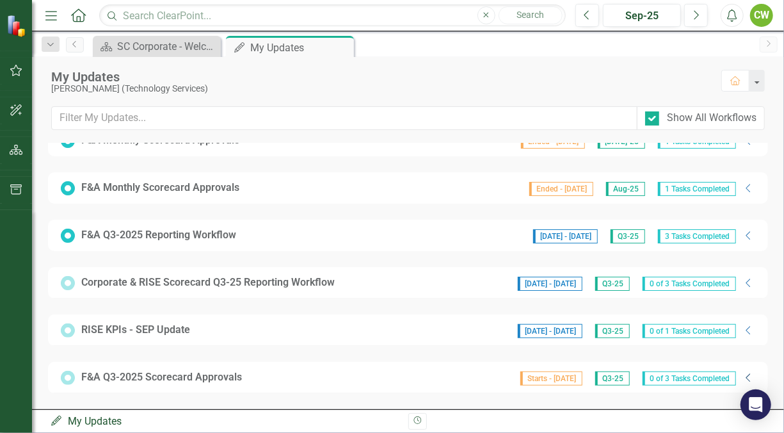
scroll to position [247, 0]
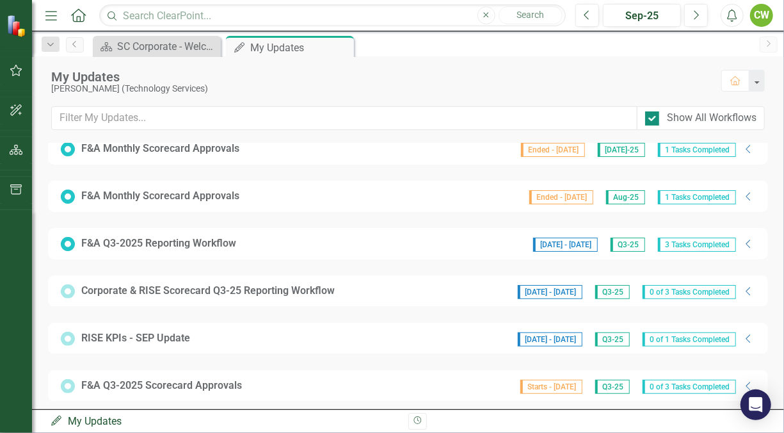
click at [654, 120] on div at bounding box center [652, 118] width 14 height 14
click at [654, 120] on input "Show All Workflows" at bounding box center [649, 115] width 8 height 8
checkbox input "false"
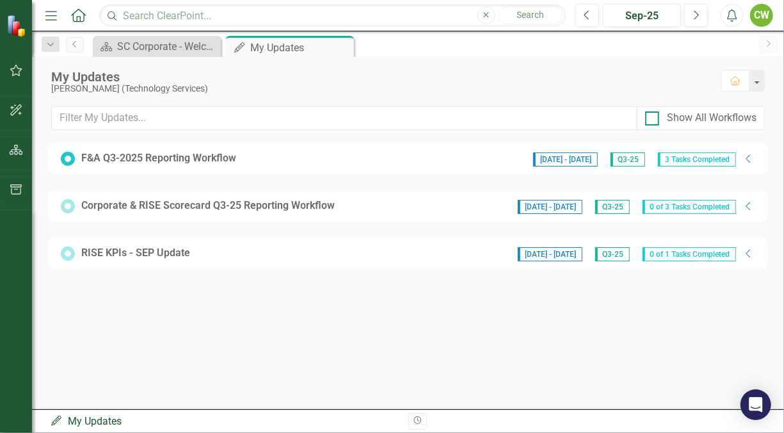
scroll to position [0, 0]
click at [259, 206] on div "Corporate & RISE Scorecard Q3-25 Reporting Workflow" at bounding box center [208, 205] width 254 height 15
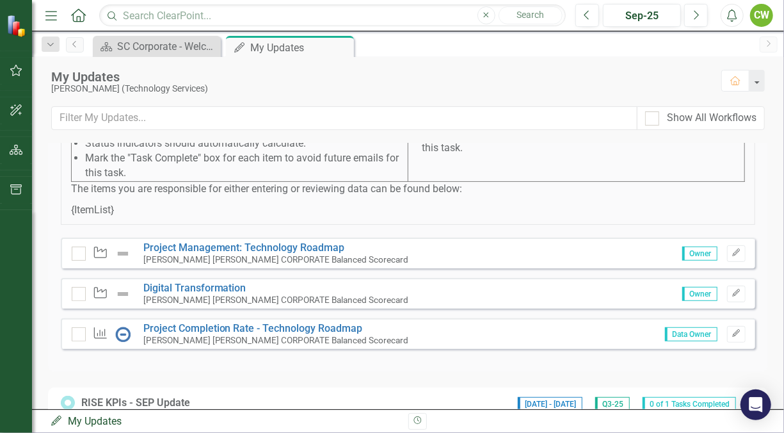
scroll to position [295, 0]
click at [170, 295] on link "Digital Transformation" at bounding box center [194, 288] width 103 height 12
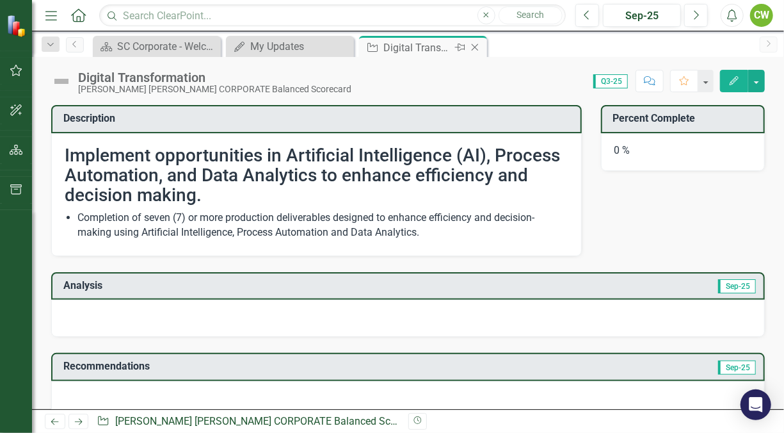
click at [477, 47] on icon "Close" at bounding box center [475, 47] width 13 height 10
